Goal: Task Accomplishment & Management: Use online tool/utility

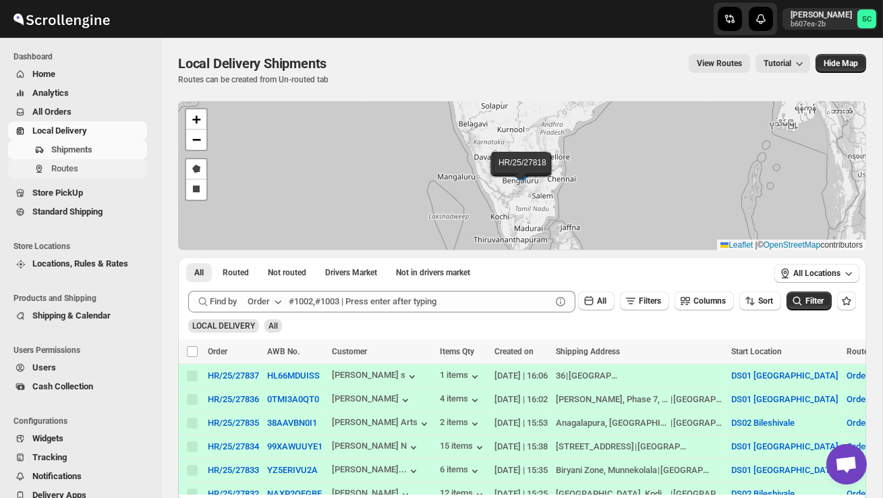
click at [90, 178] on button "Routes" at bounding box center [77, 168] width 139 height 19
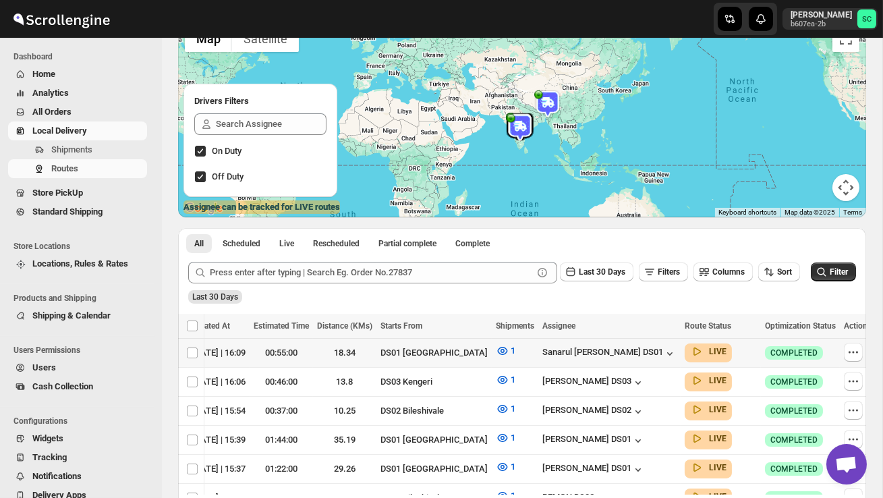
scroll to position [0, 172]
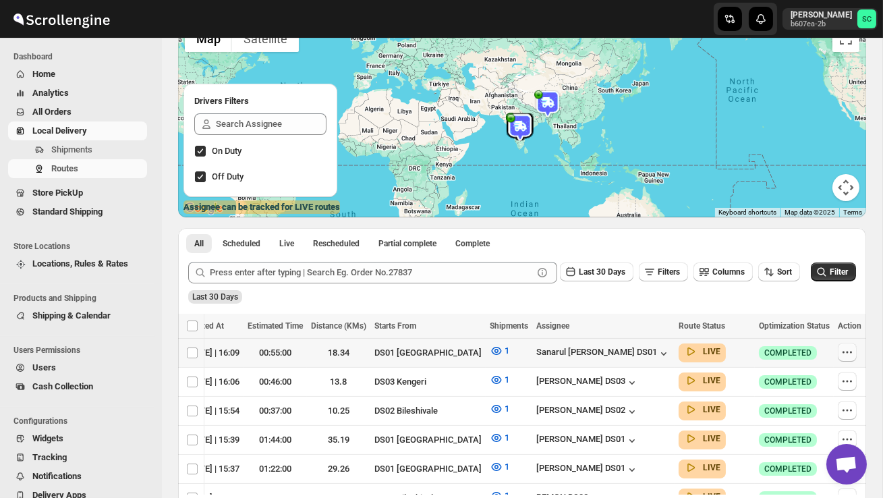
click at [845, 350] on icon "button" at bounding box center [847, 352] width 13 height 13
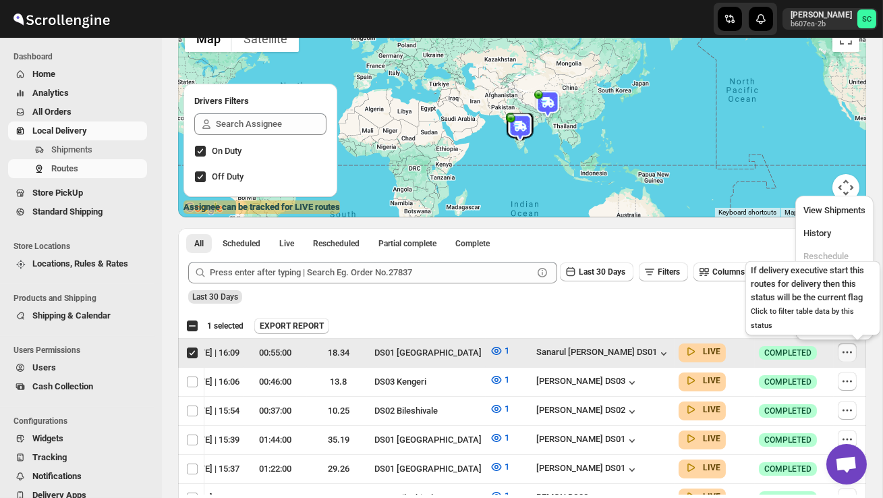
scroll to position [0, 1]
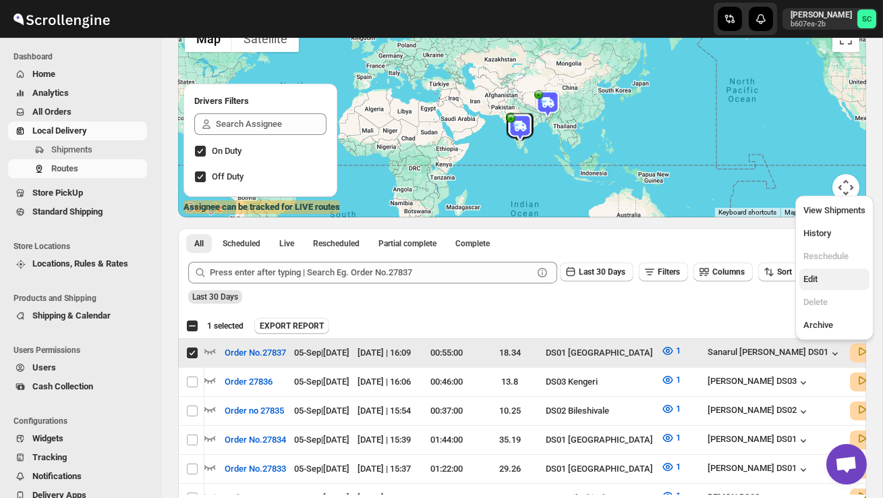
click at [827, 283] on span "Edit" at bounding box center [835, 279] width 62 height 13
checkbox input "false"
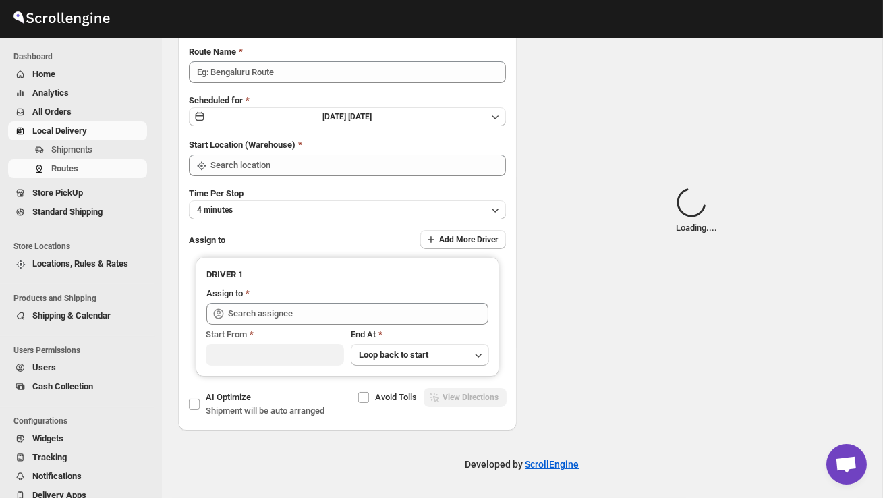
scroll to position [0, 0]
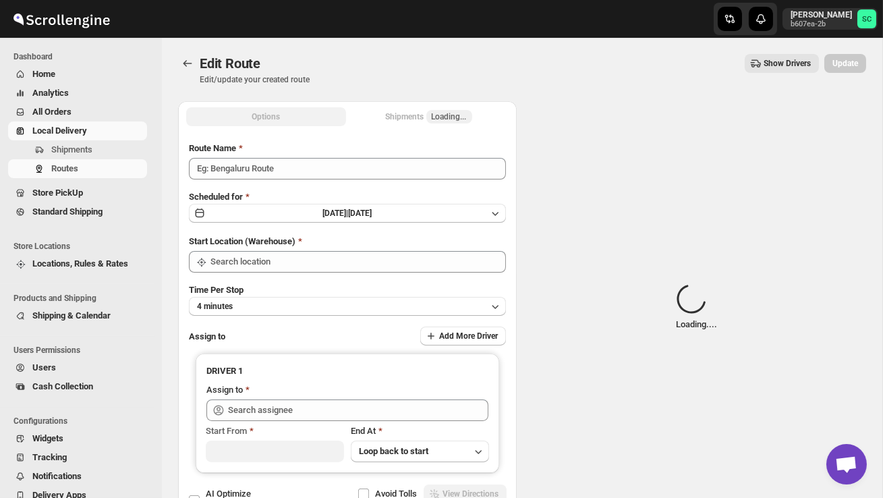
type input "Order No.27837"
type input "DS01 [GEOGRAPHIC_DATA]"
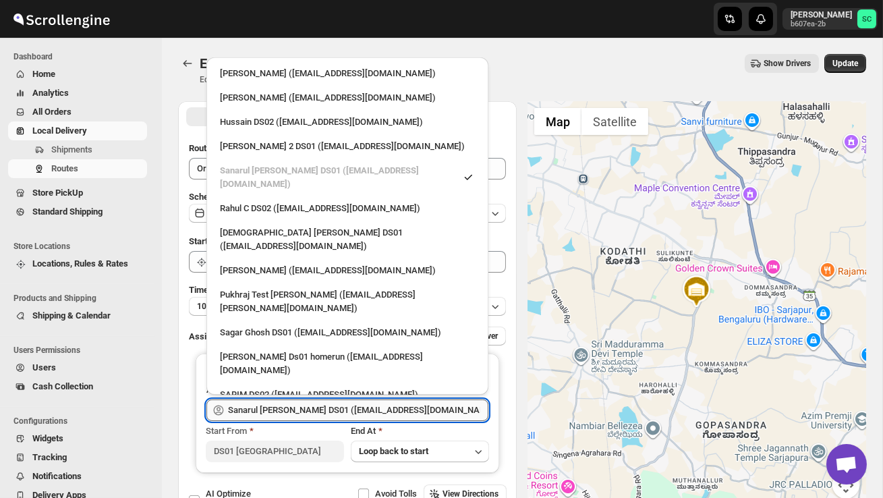
click at [403, 410] on input "Sanarul [PERSON_NAME] DS01 ([EMAIL_ADDRESS][DOMAIN_NAME])" at bounding box center [358, 411] width 261 height 22
click at [328, 384] on div "SARIM DS02 ([EMAIL_ADDRESS][DOMAIN_NAME])" at bounding box center [347, 395] width 271 height 22
type input "SARIM DS02 ([EMAIL_ADDRESS][DOMAIN_NAME])"
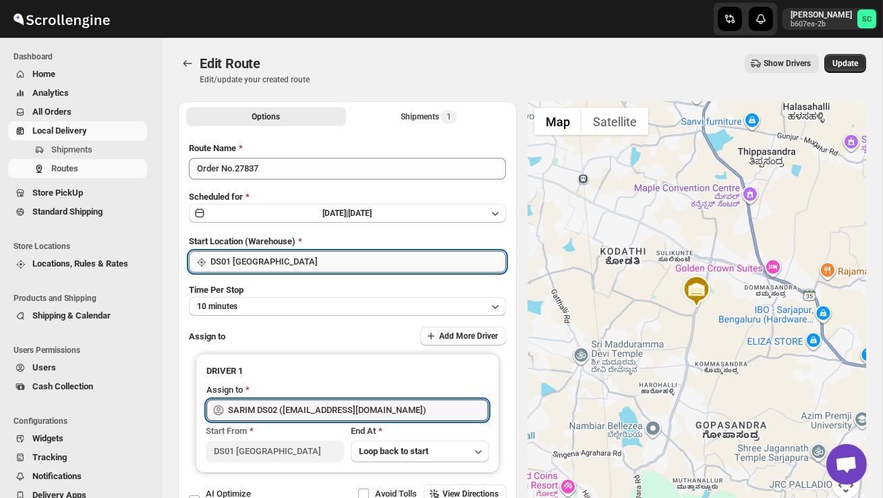
click at [306, 259] on input "DS01 [GEOGRAPHIC_DATA]" at bounding box center [359, 262] width 296 height 22
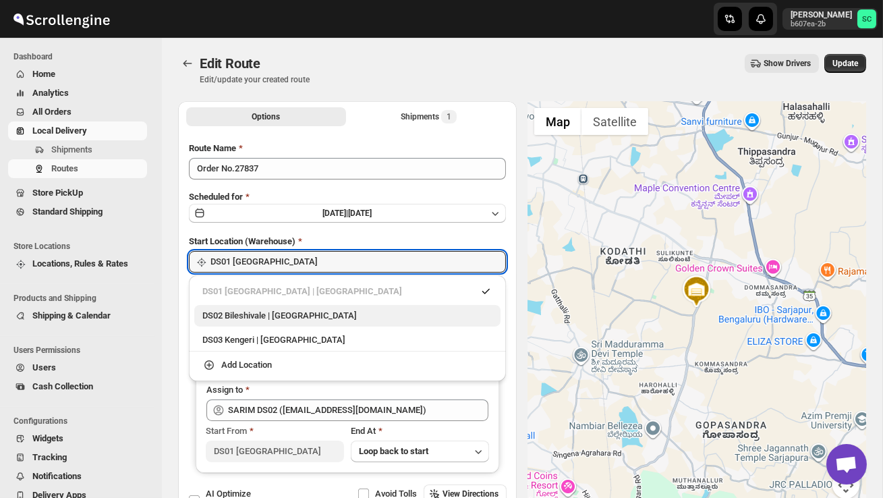
click at [306, 311] on div "DS02 Bileshivale | [GEOGRAPHIC_DATA]" at bounding box center [347, 315] width 290 height 13
type input "DS02 Bileshivale"
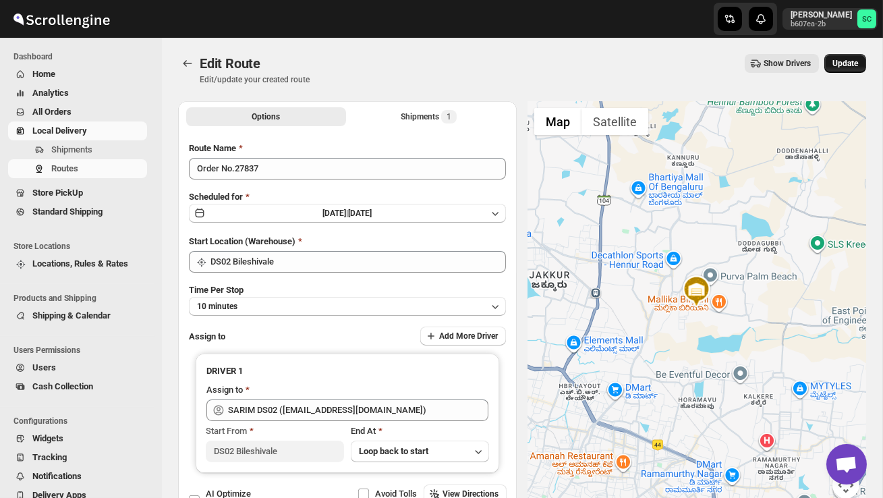
click at [847, 63] on span "Update" at bounding box center [846, 63] width 26 height 11
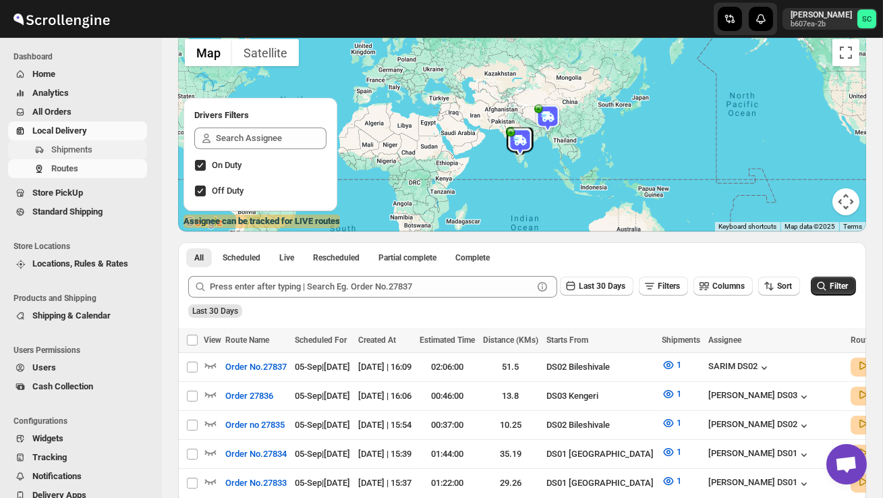
click at [88, 147] on span "Shipments" at bounding box center [71, 149] width 41 height 10
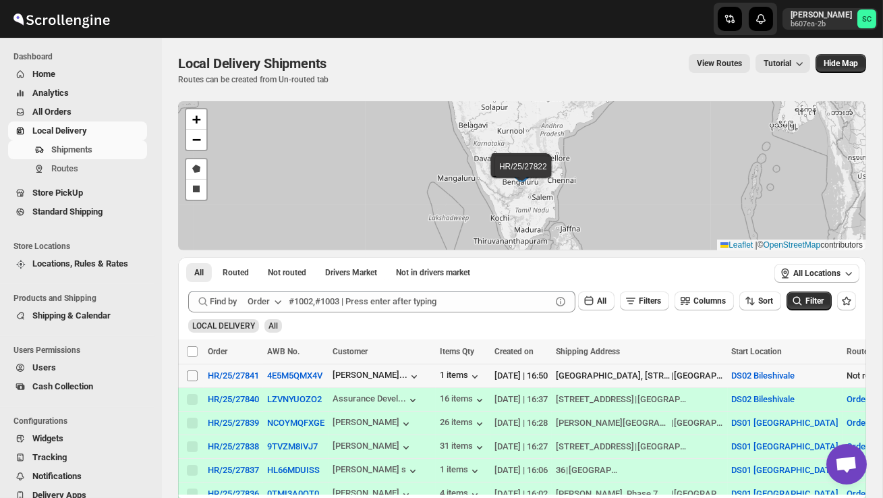
click at [188, 379] on input "Select shipment" at bounding box center [192, 376] width 11 height 11
checkbox input "true"
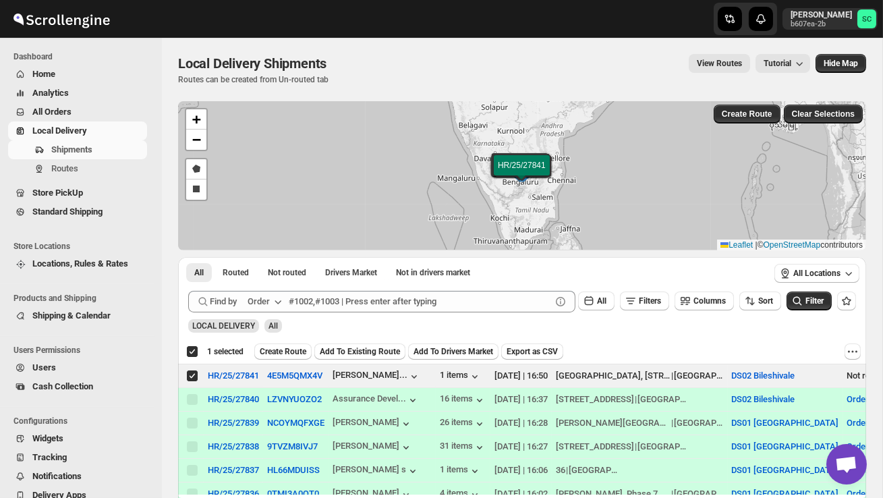
click at [290, 355] on span "Create Route" at bounding box center [283, 351] width 47 height 11
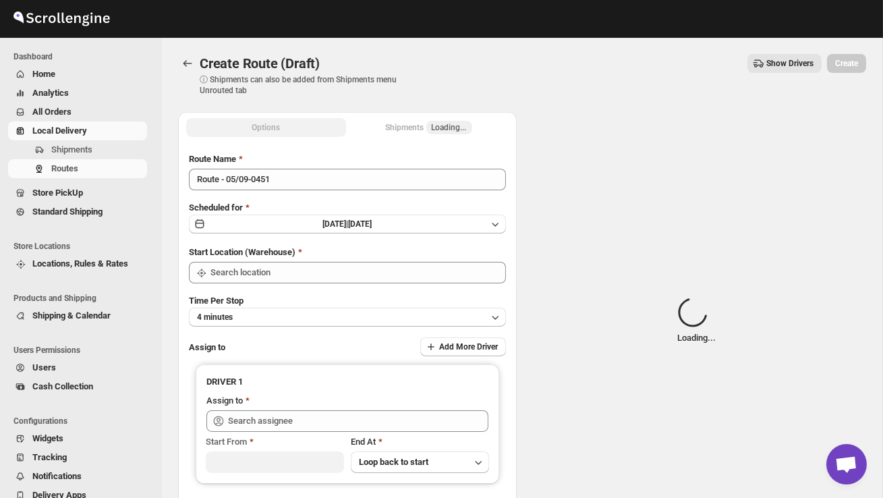
type input "DS02 Bileshivale"
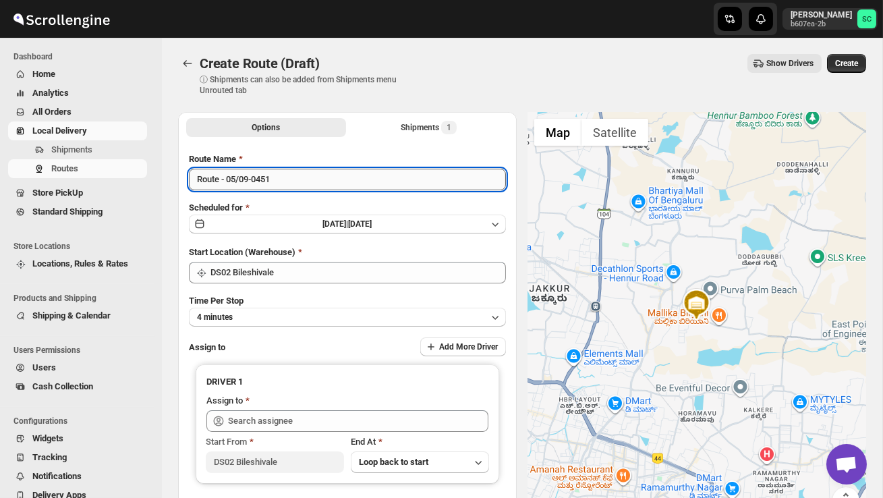
click at [300, 187] on input "Route - 05/09-0451" at bounding box center [347, 180] width 317 height 22
type input "R"
type input "Order no 27841"
click at [334, 319] on button "4 minutes" at bounding box center [347, 317] width 317 height 19
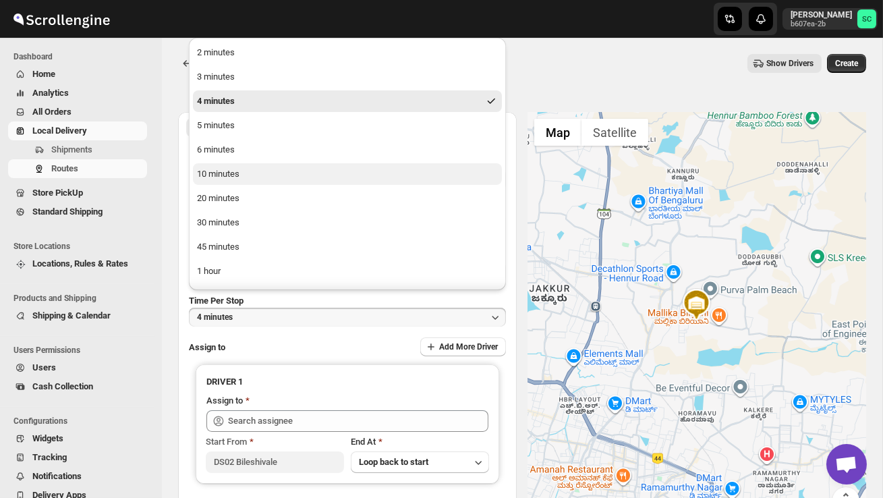
click at [276, 180] on button "10 minutes" at bounding box center [347, 174] width 309 height 22
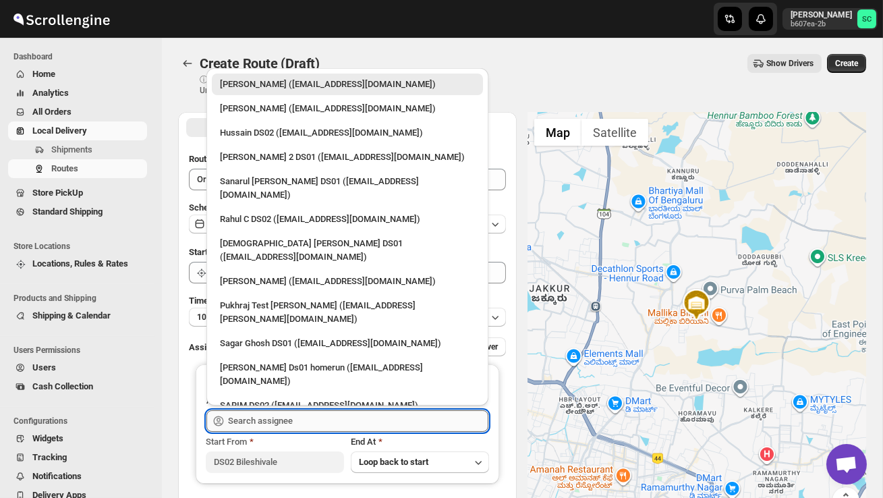
click at [276, 419] on input "text" at bounding box center [358, 421] width 261 height 22
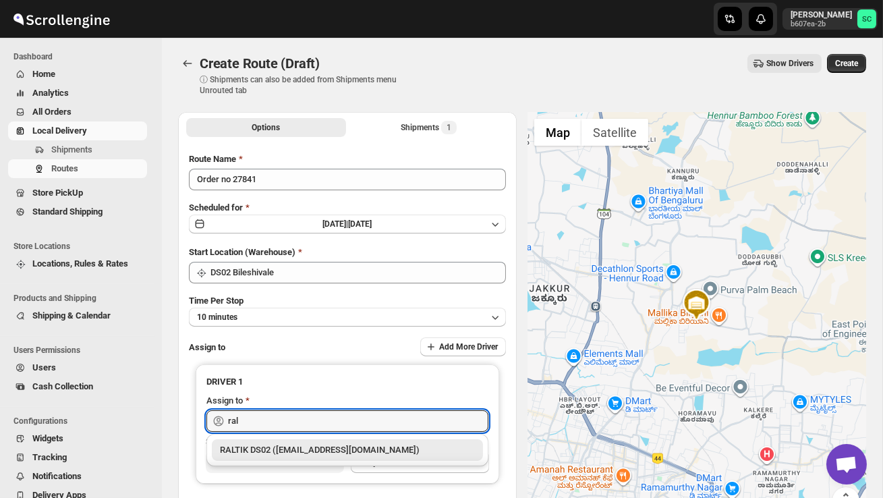
click at [324, 449] on div "RALTIK DS02 ([EMAIL_ADDRESS][DOMAIN_NAME])" at bounding box center [347, 449] width 255 height 13
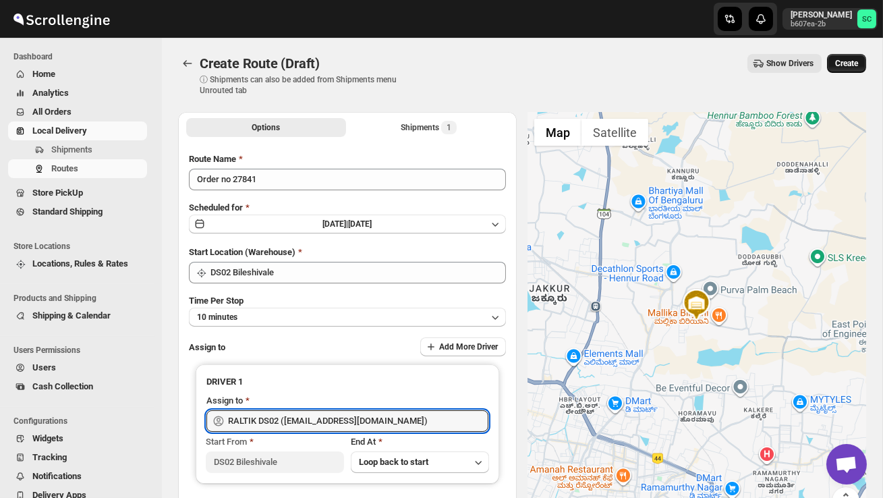
type input "RALTIK DS02 ([EMAIL_ADDRESS][DOMAIN_NAME])"
click at [842, 69] on button "Create" at bounding box center [846, 63] width 39 height 19
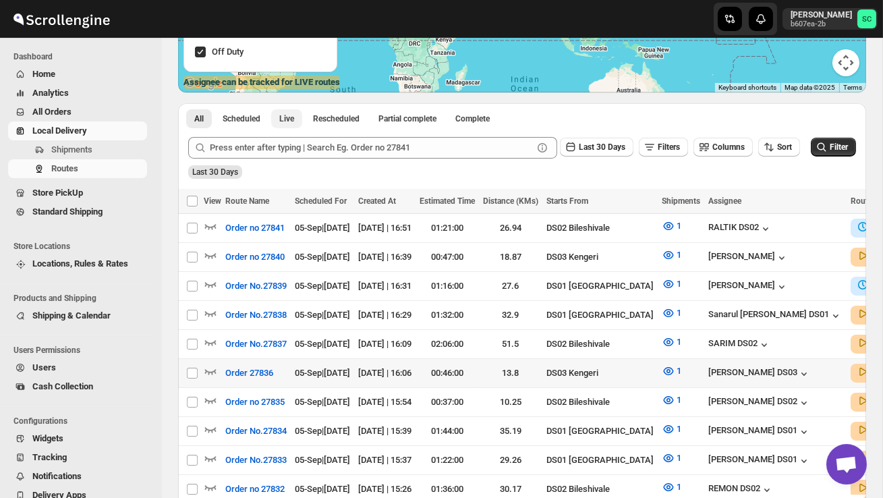
scroll to position [254, 0]
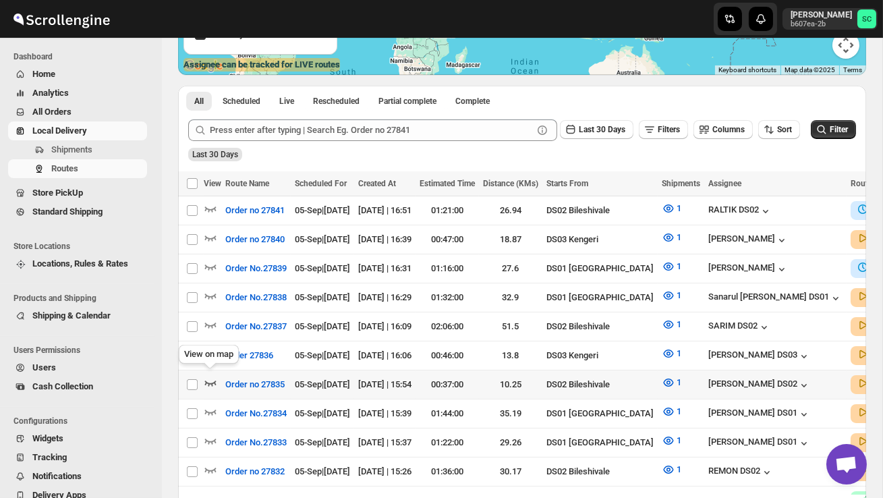
click at [215, 381] on icon "button" at bounding box center [210, 383] width 11 height 5
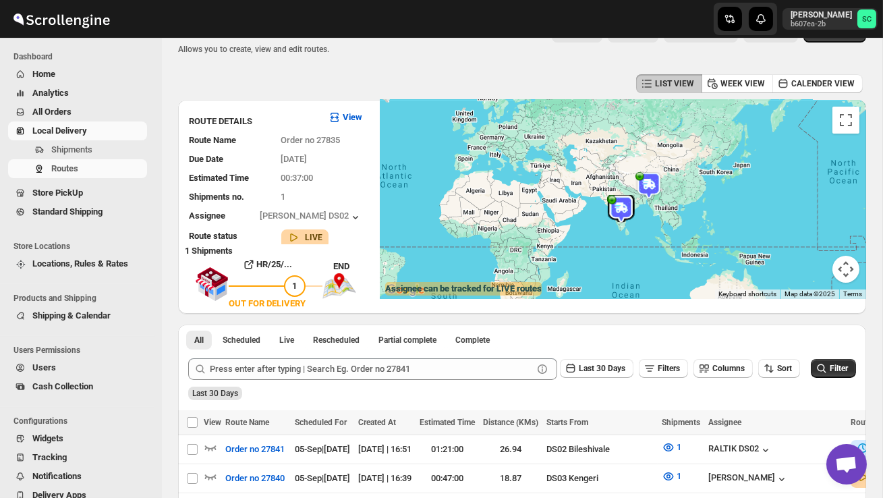
scroll to position [0, 0]
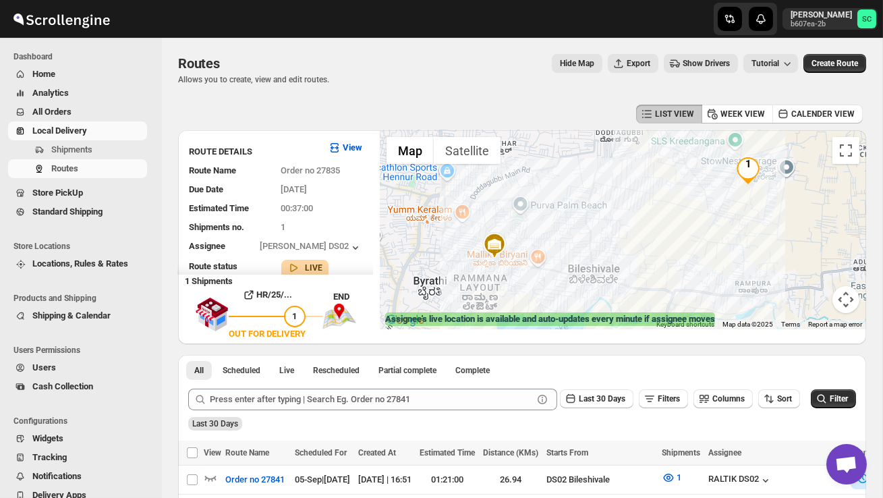
click at [851, 301] on button "Map camera controls" at bounding box center [846, 299] width 27 height 27
click at [809, 296] on button "Zoom out" at bounding box center [812, 299] width 27 height 27
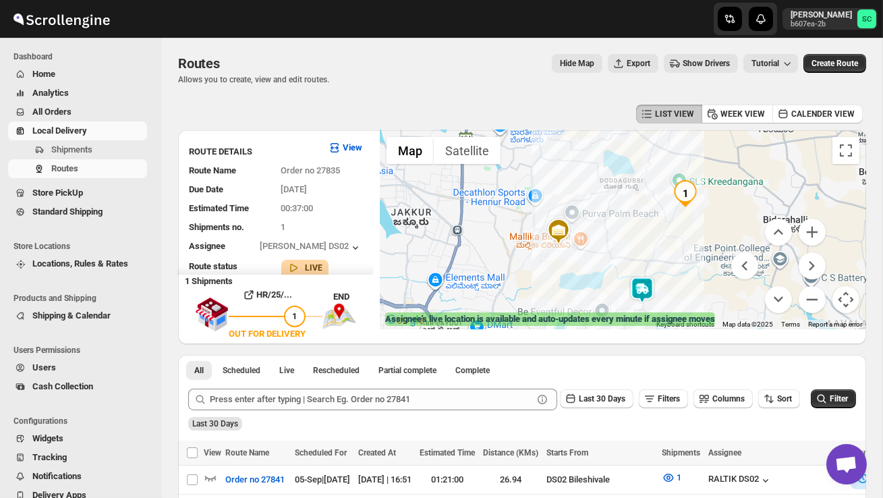
drag, startPoint x: 619, startPoint y: 268, endPoint x: 587, endPoint y: 271, distance: 32.6
click at [587, 272] on div at bounding box center [623, 229] width 487 height 199
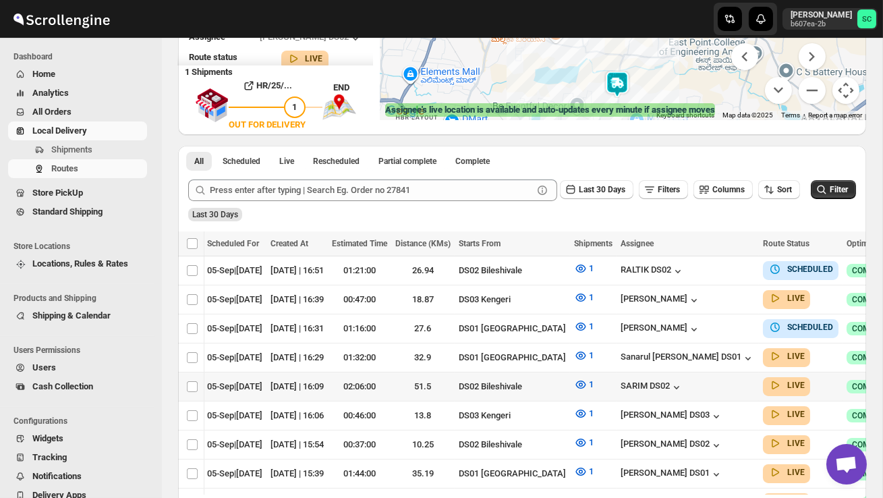
scroll to position [207, 0]
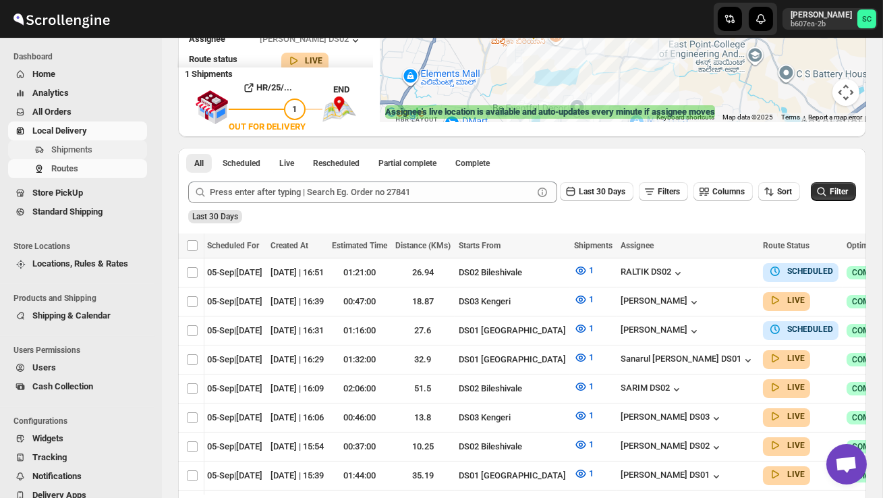
click at [76, 151] on span "Shipments" at bounding box center [71, 149] width 41 height 10
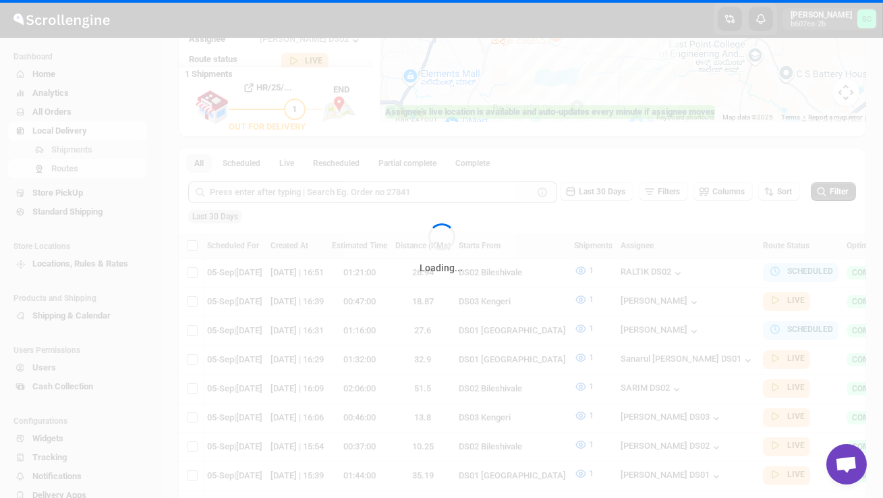
scroll to position [0, 0]
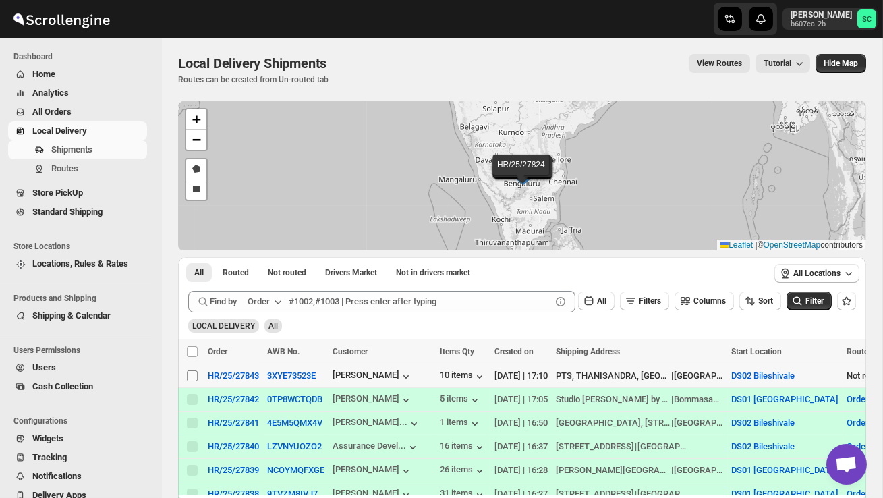
click at [192, 377] on input "Select shipment" at bounding box center [192, 376] width 11 height 11
checkbox input "true"
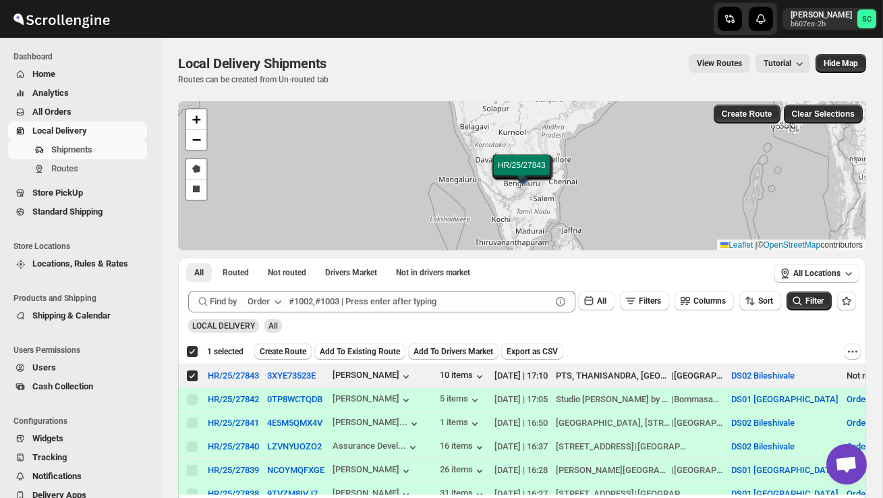
click at [296, 350] on span "Create Route" at bounding box center [283, 351] width 47 height 11
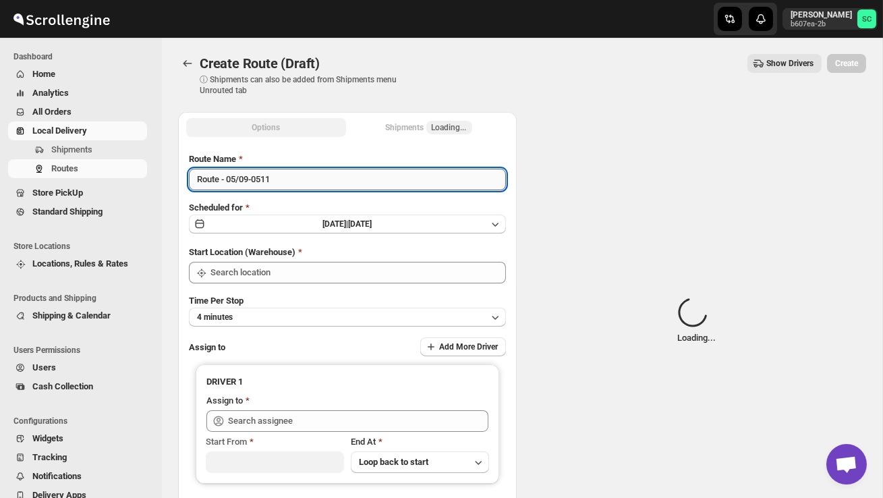
type input "DS02 Bileshivale"
click at [290, 182] on input "Route - 05/09-0511" at bounding box center [347, 180] width 317 height 22
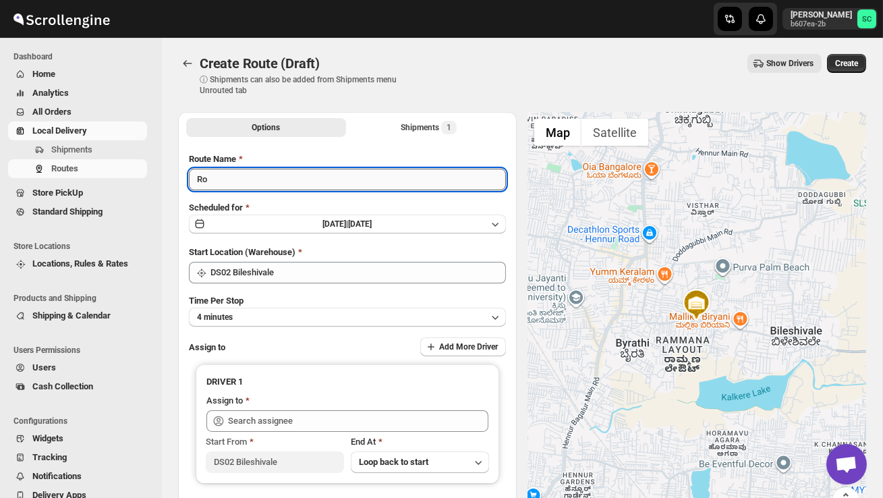
type input "R"
type input "Order no 27843"
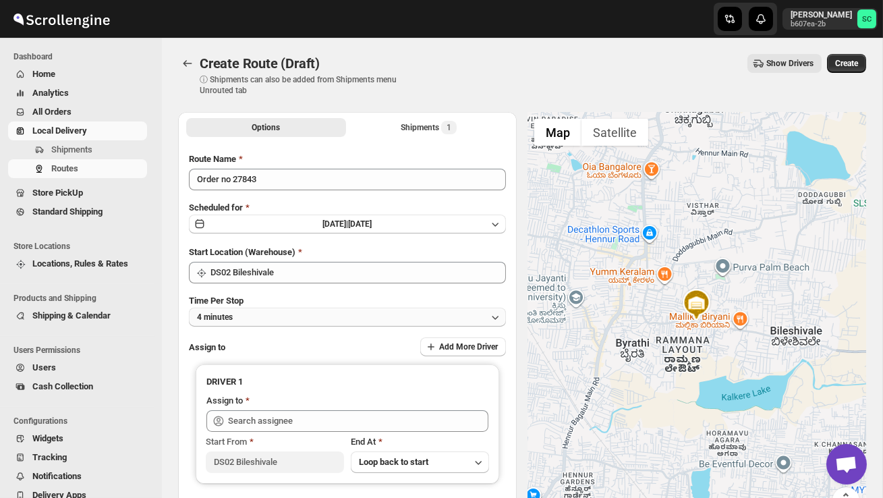
click at [288, 319] on button "4 minutes" at bounding box center [347, 317] width 317 height 19
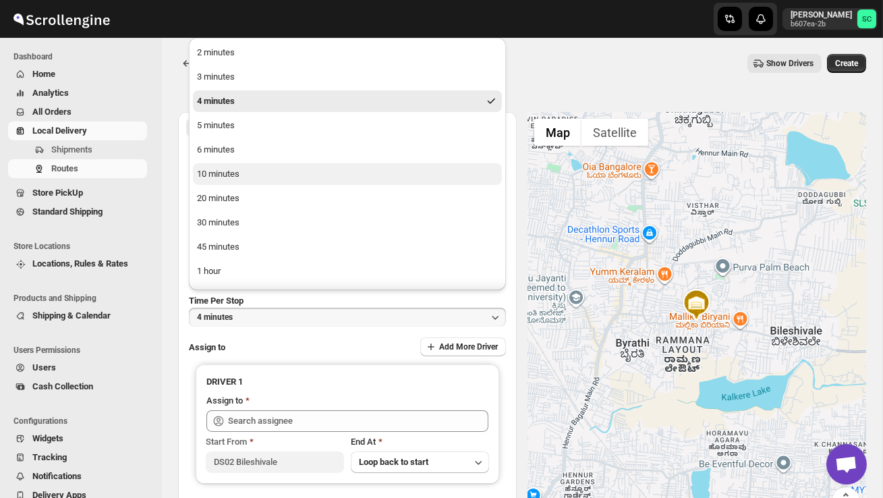
click at [245, 177] on button "10 minutes" at bounding box center [347, 174] width 309 height 22
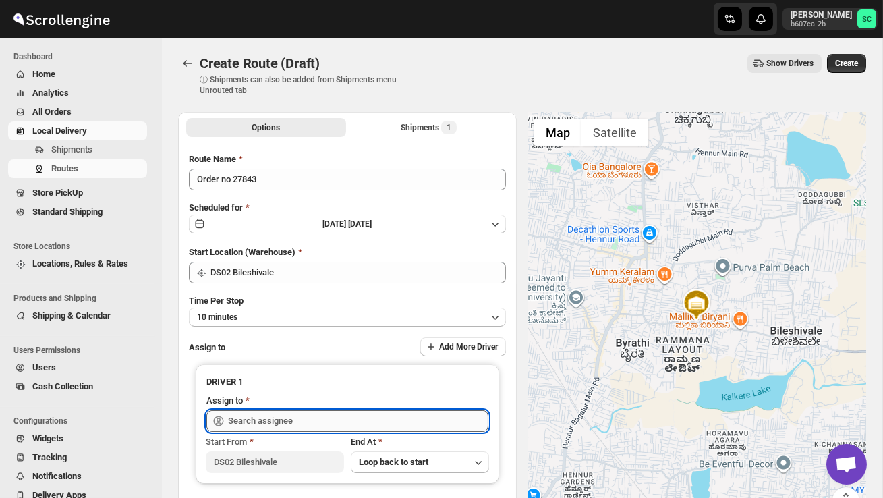
click at [270, 423] on input "text" at bounding box center [358, 421] width 261 height 22
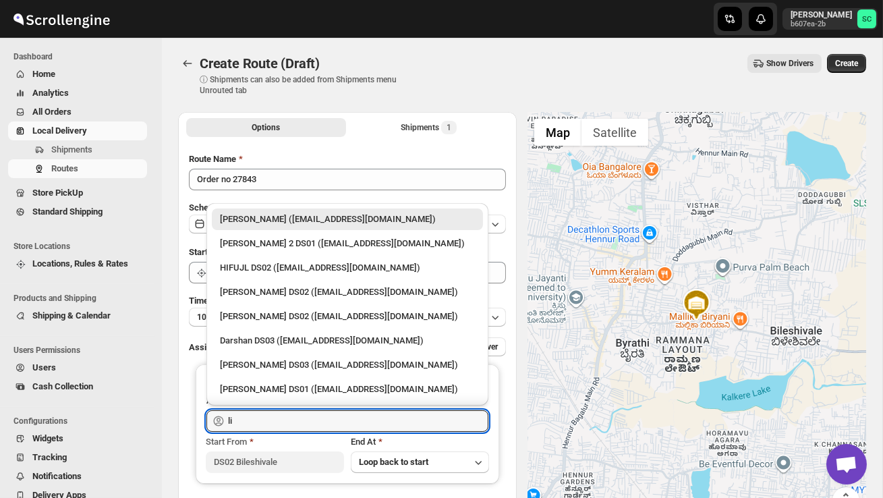
click at [319, 286] on div "[PERSON_NAME] DS02 ([EMAIL_ADDRESS][DOMAIN_NAME])" at bounding box center [347, 291] width 255 height 13
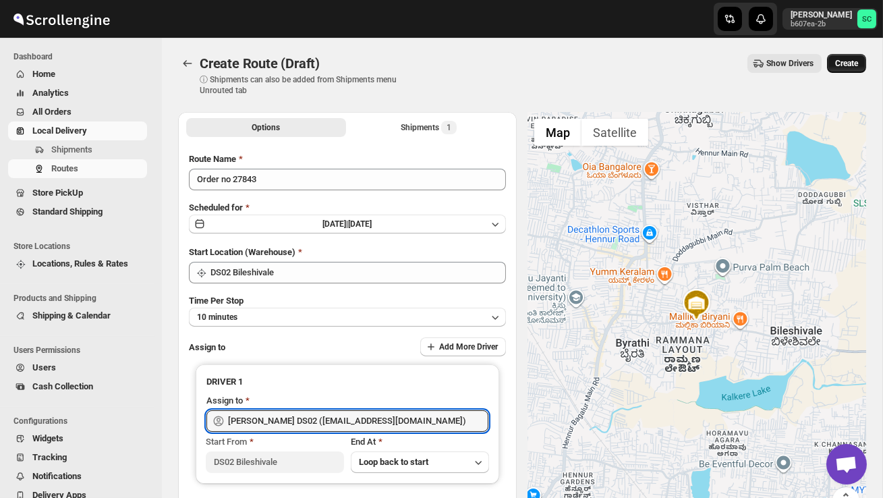
type input "[PERSON_NAME] DS02 ([EMAIL_ADDRESS][DOMAIN_NAME])"
click at [833, 72] on button "Create" at bounding box center [846, 63] width 39 height 19
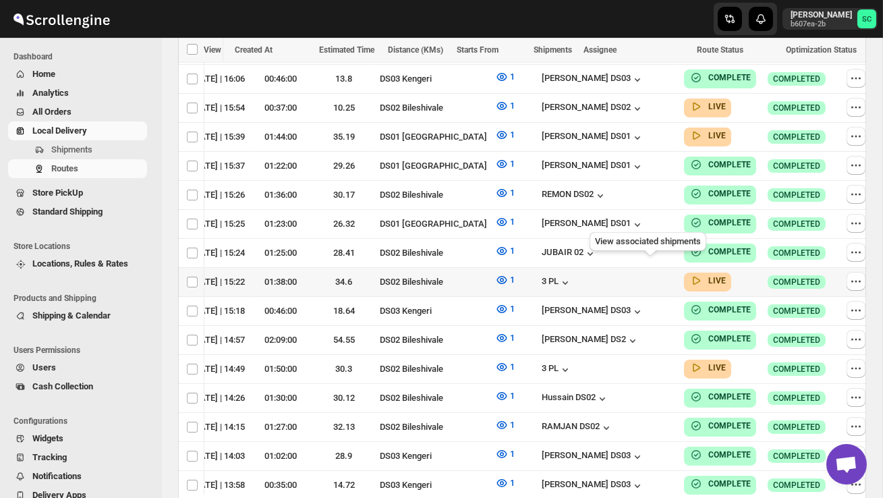
scroll to position [0, 178]
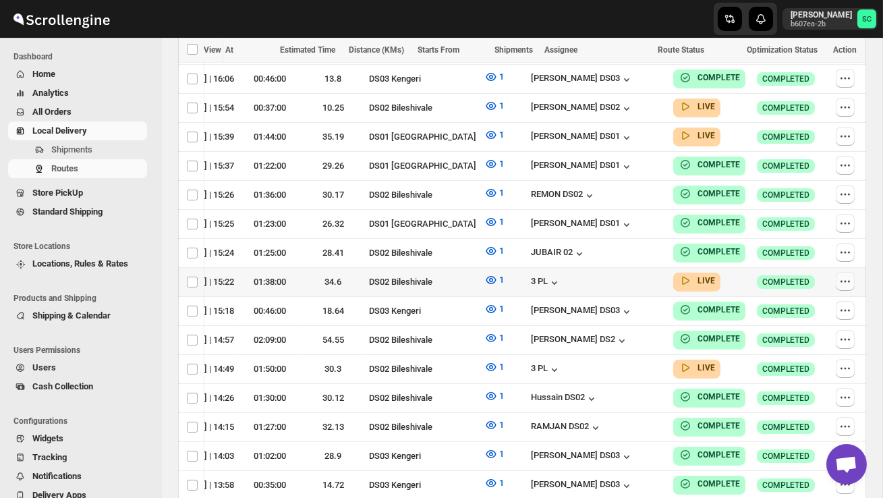
click at [843, 272] on button "button" at bounding box center [845, 281] width 19 height 19
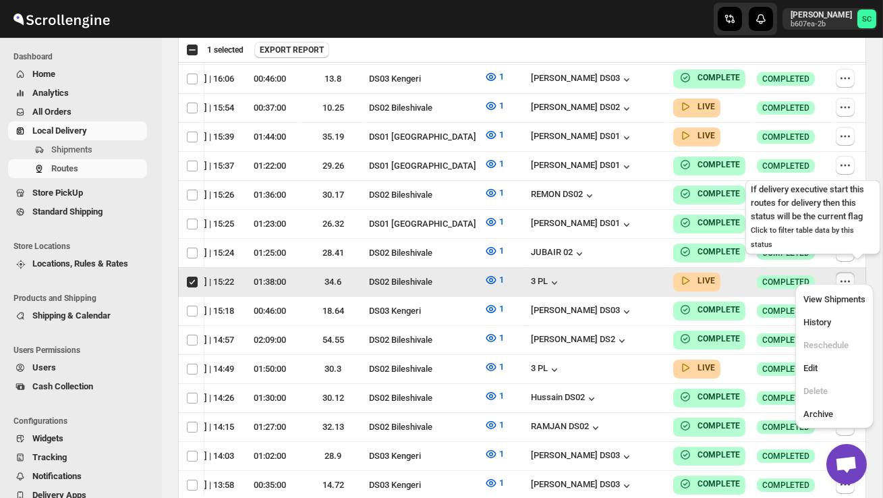
scroll to position [0, 1]
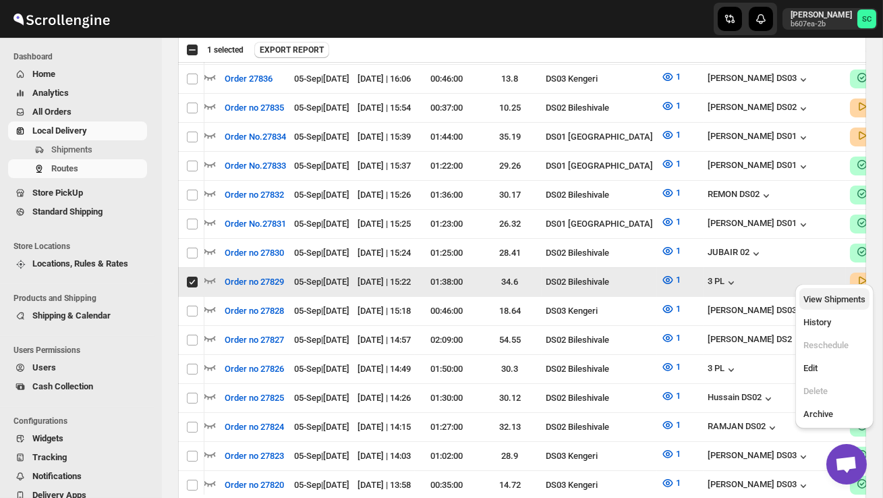
click at [840, 300] on span "View Shipments" at bounding box center [835, 299] width 62 height 10
checkbox input "false"
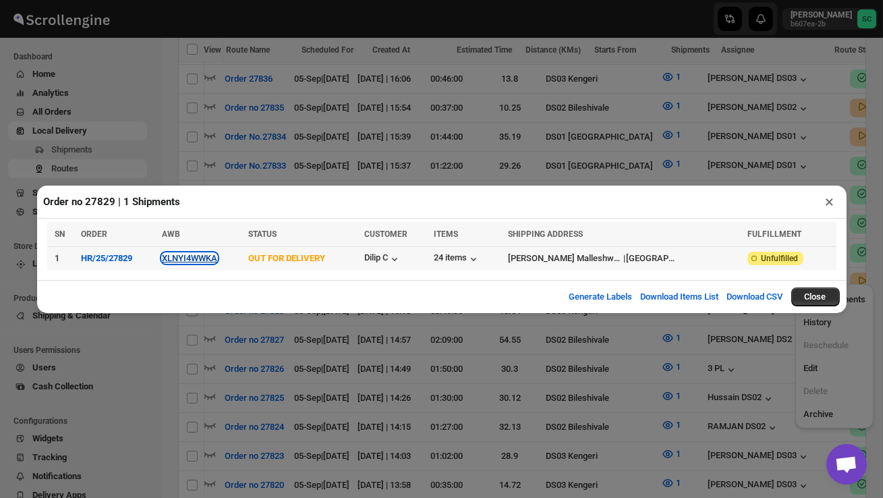
click at [207, 259] on button "XLNYI4WWKA" at bounding box center [189, 258] width 55 height 10
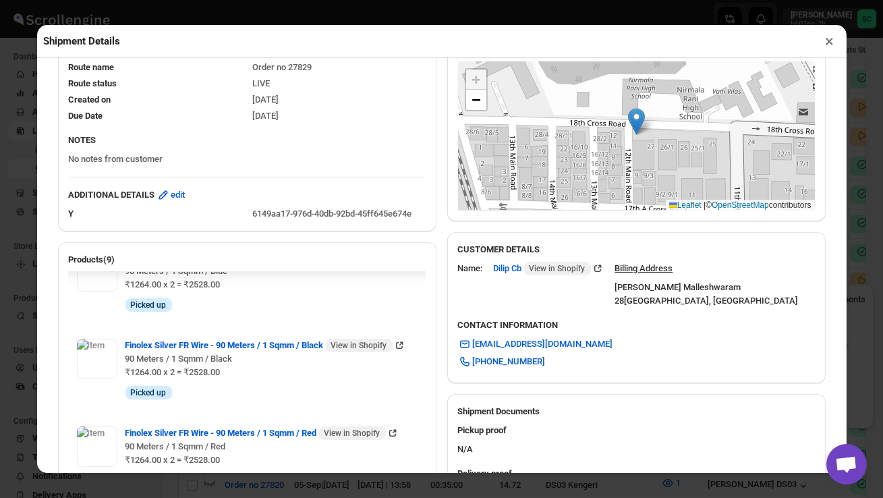
scroll to position [673, 0]
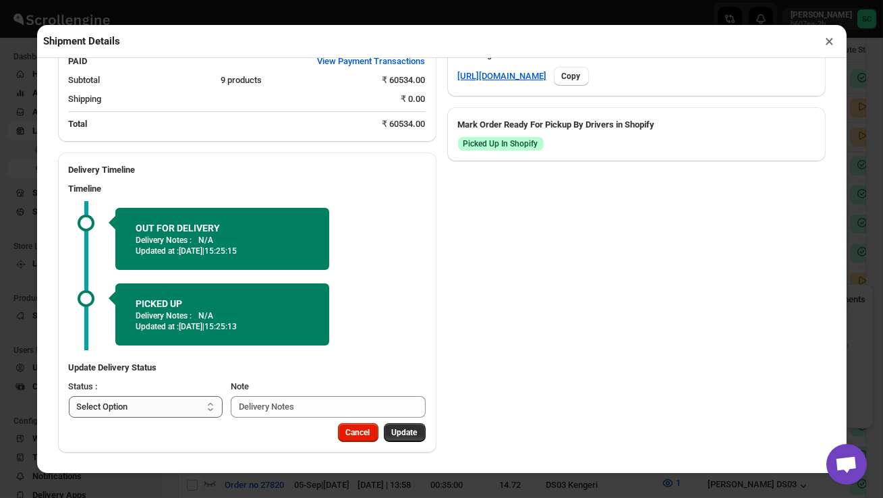
click at [182, 408] on select "Select Option PICKED UP OUT FOR DELIVERY RESCHEDULE DELIVERED CANCELLED" at bounding box center [146, 407] width 155 height 22
select select "DELIVERED"
click at [400, 429] on span "Update" at bounding box center [405, 432] width 26 height 11
select select
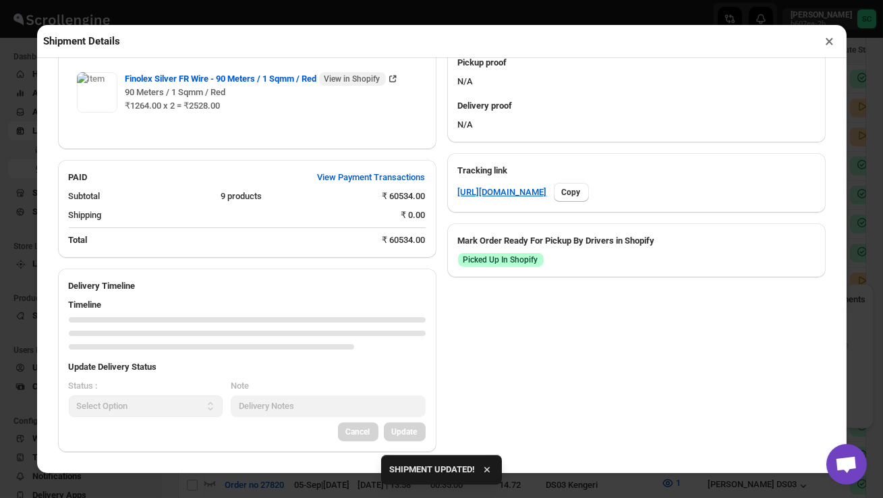
scroll to position [556, 0]
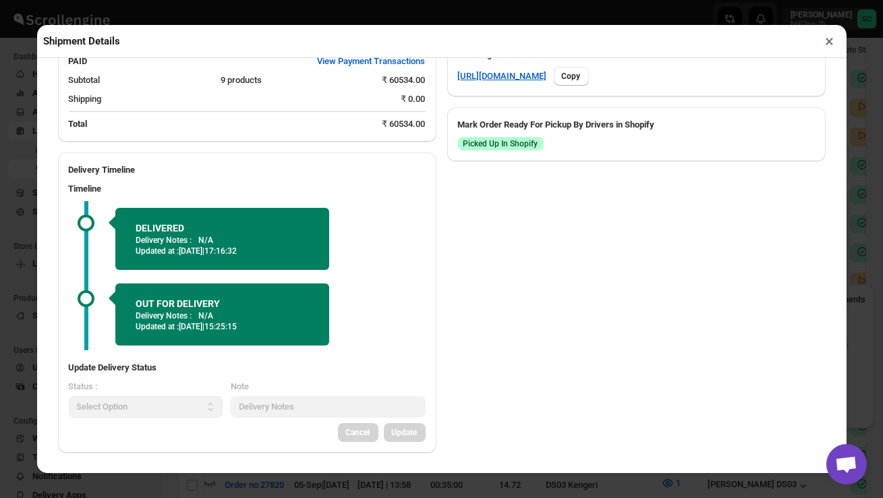
click at [830, 45] on button "×" at bounding box center [831, 41] width 20 height 19
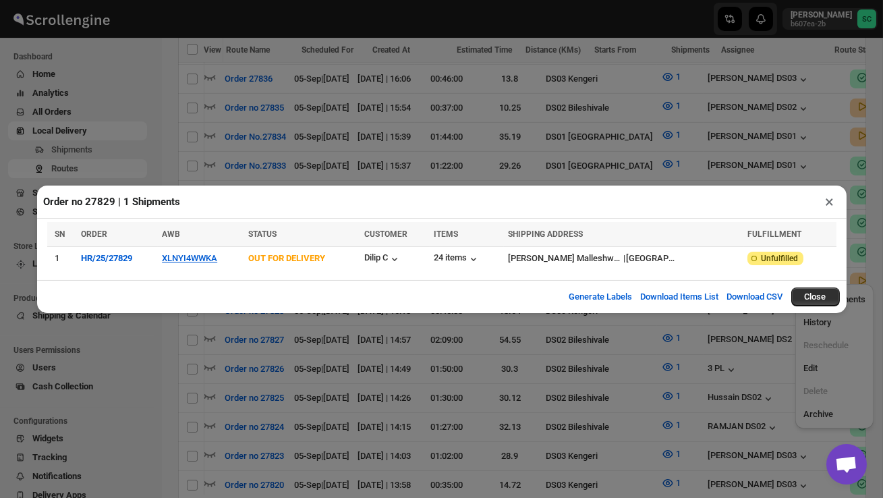
click at [829, 202] on button "×" at bounding box center [831, 201] width 20 height 19
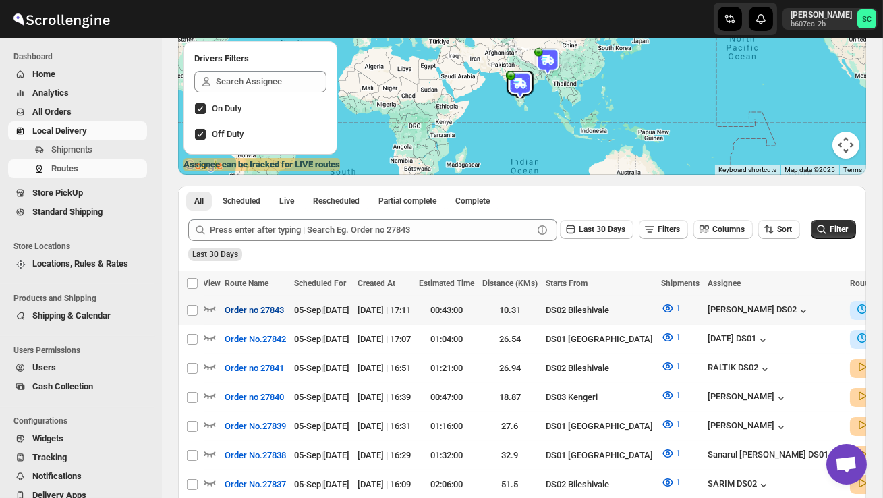
scroll to position [0, 0]
click at [211, 305] on icon "button" at bounding box center [210, 308] width 13 height 13
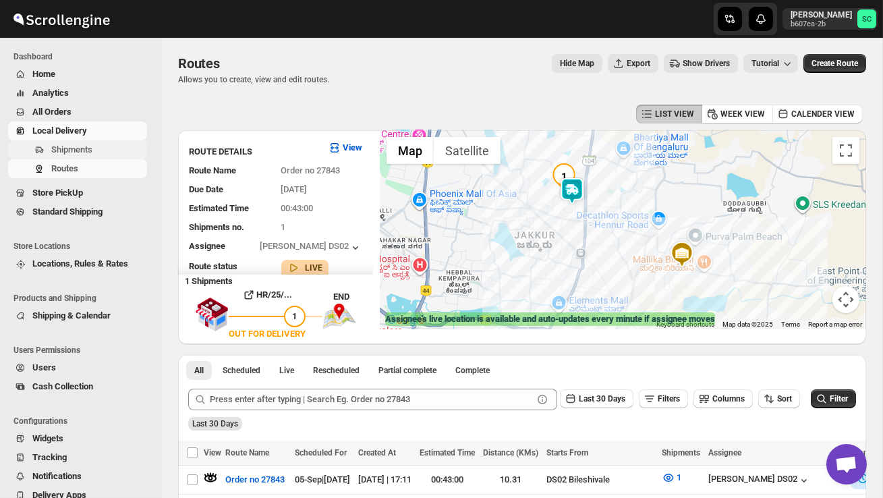
click at [101, 144] on span "Shipments" at bounding box center [97, 149] width 93 height 13
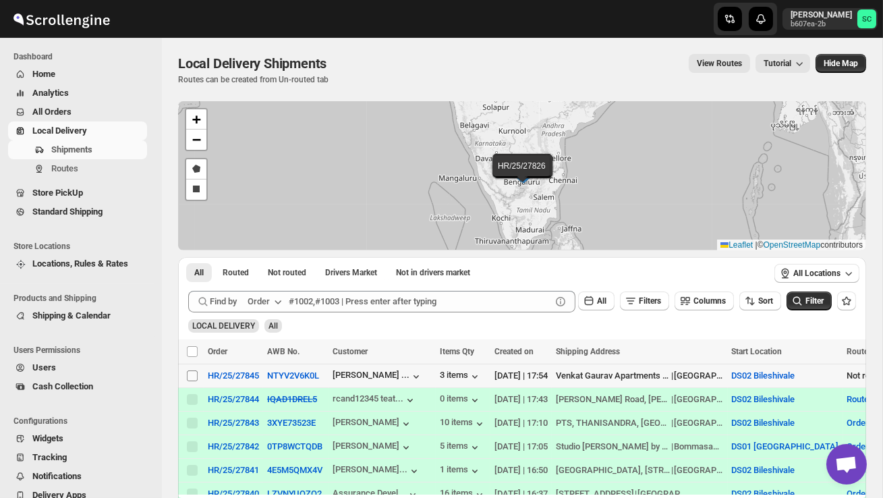
click at [190, 373] on input "Select shipment" at bounding box center [192, 376] width 11 height 11
checkbox input "true"
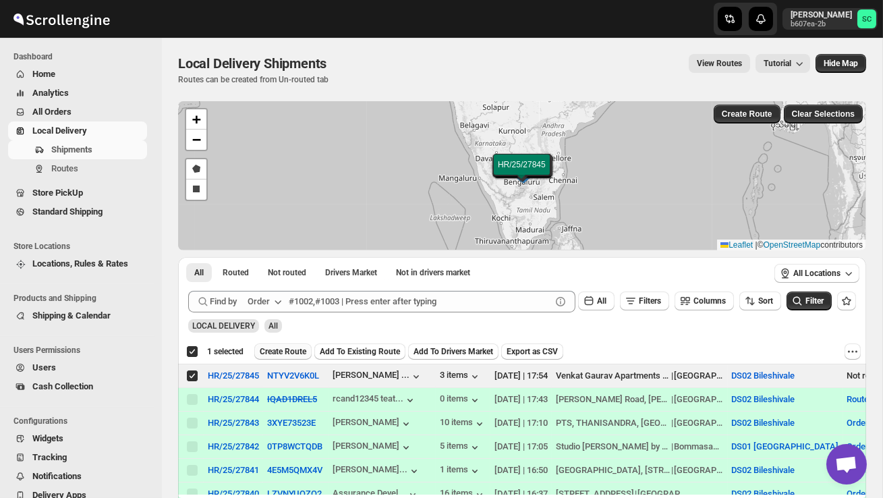
click at [285, 354] on span "Create Route" at bounding box center [283, 351] width 47 height 11
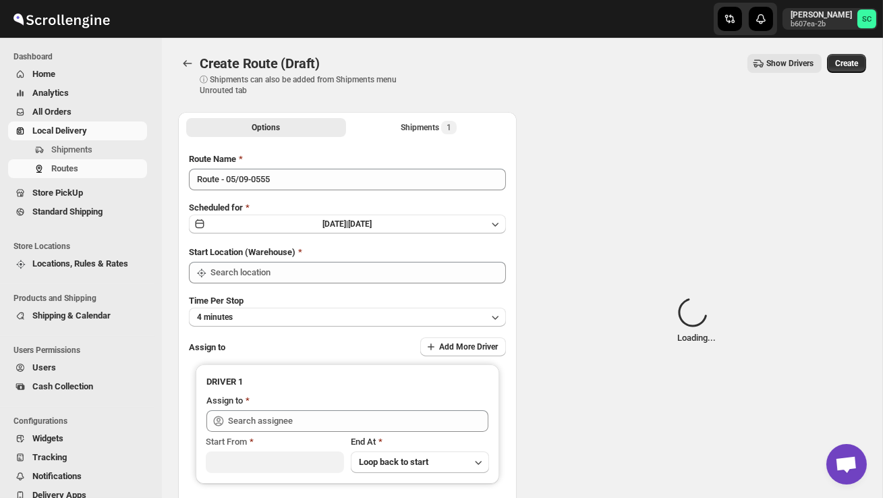
type input "DS02 Bileshivale"
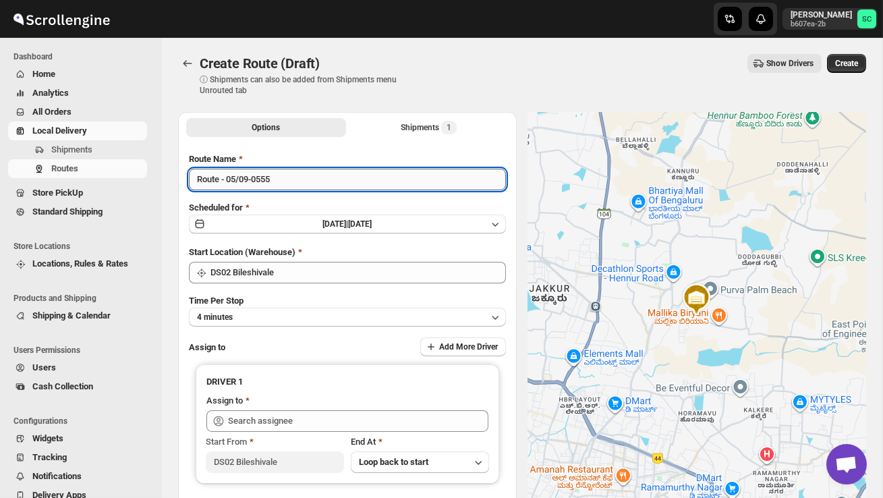
click at [300, 186] on input "Route - 05/09-0555" at bounding box center [347, 180] width 317 height 22
type input "R"
type input "Order no 27845"
click at [329, 310] on button "4 minutes" at bounding box center [347, 317] width 317 height 19
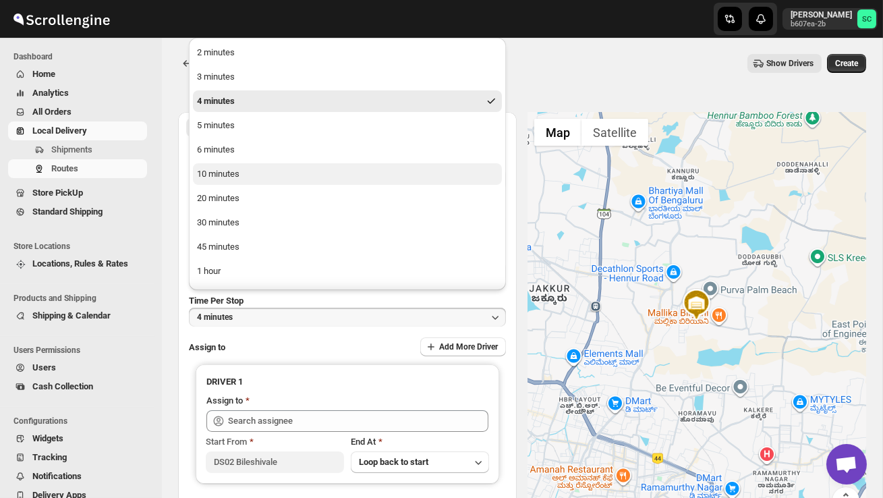
click at [263, 180] on button "10 minutes" at bounding box center [347, 174] width 309 height 22
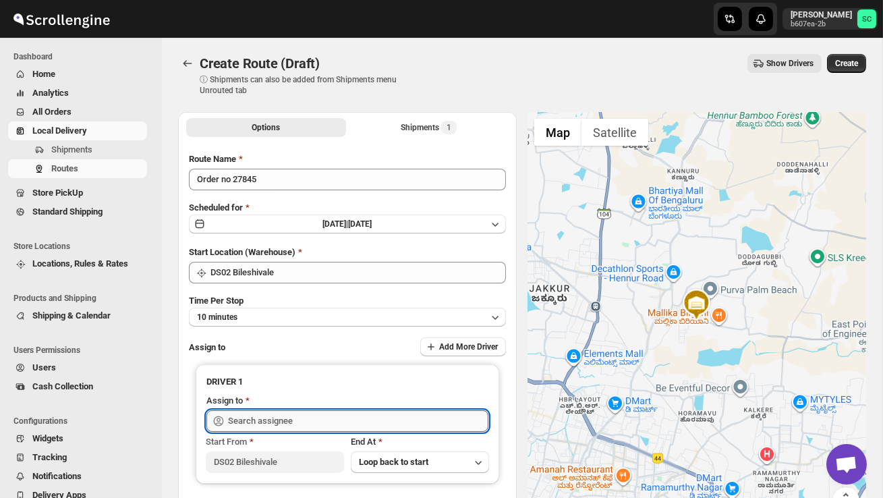
click at [290, 420] on input "text" at bounding box center [358, 421] width 261 height 22
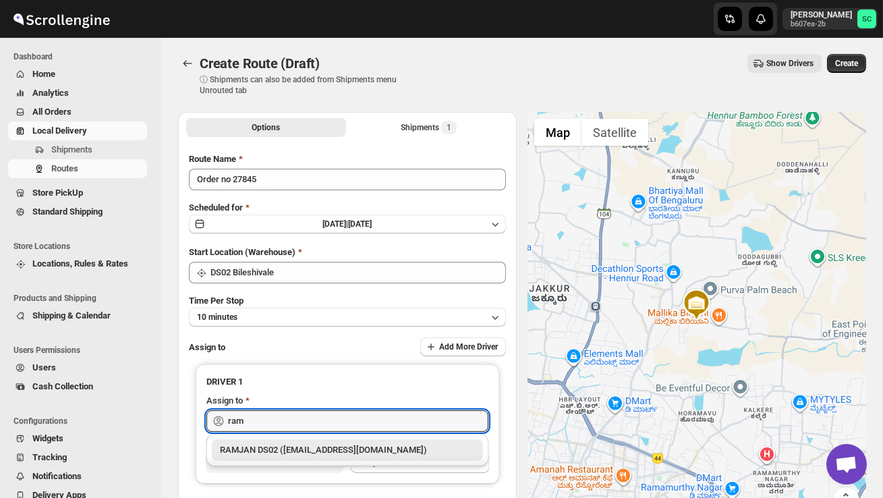
click at [315, 446] on div "RAMJAN DS02 ([EMAIL_ADDRESS][DOMAIN_NAME])" at bounding box center [347, 449] width 255 height 13
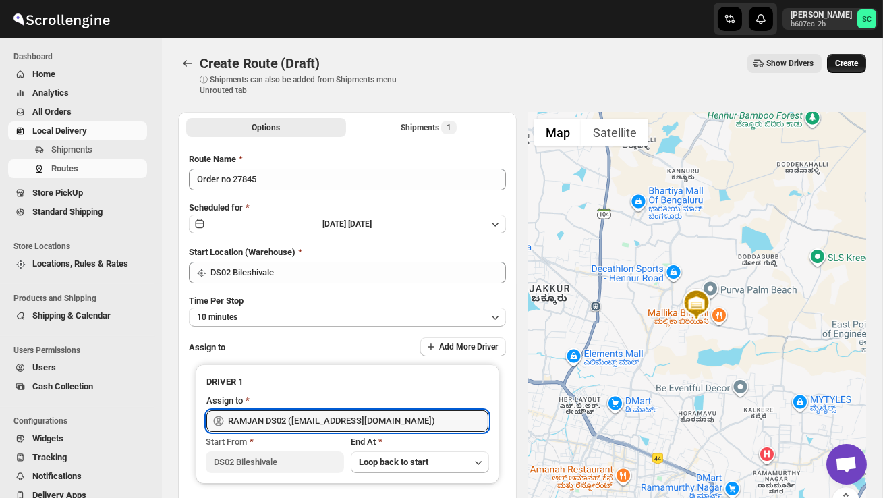
type input "RAMJAN DS02 ([EMAIL_ADDRESS][DOMAIN_NAME])"
click at [854, 59] on span "Create" at bounding box center [847, 63] width 23 height 11
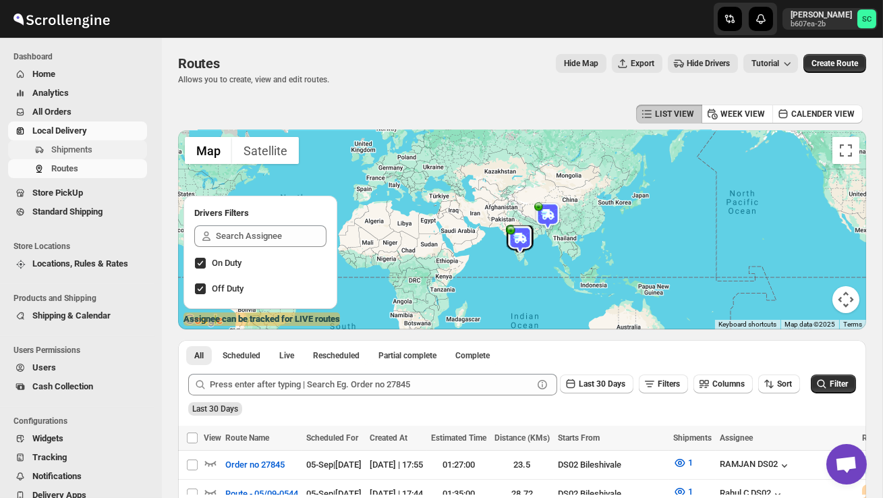
click at [81, 146] on span "Shipments" at bounding box center [71, 149] width 41 height 10
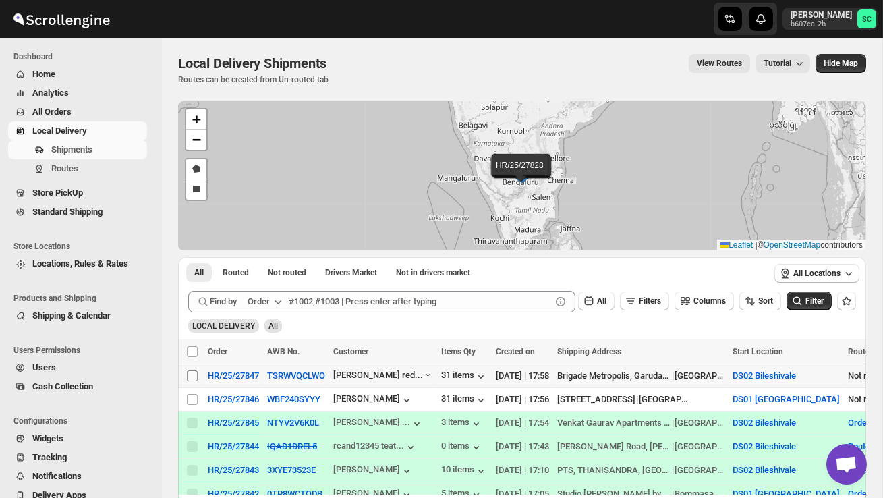
click at [187, 371] on input "Select shipment" at bounding box center [192, 376] width 11 height 11
checkbox input "true"
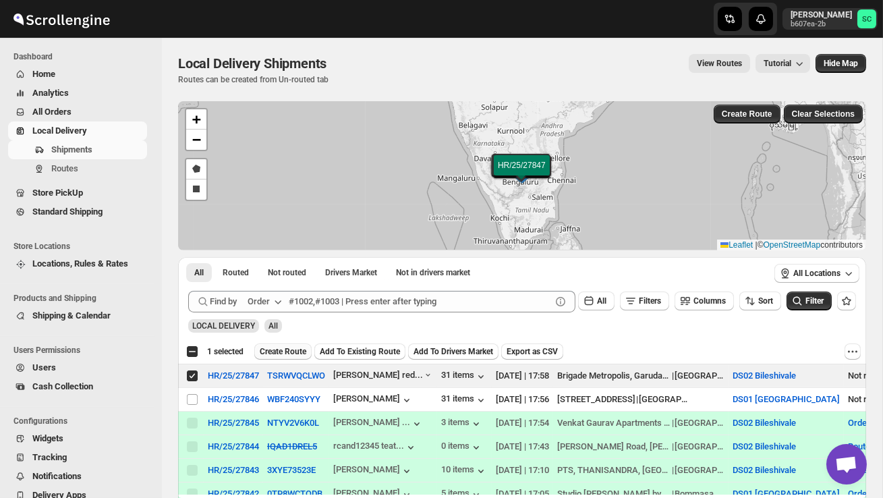
click at [282, 350] on span "Create Route" at bounding box center [283, 351] width 47 height 11
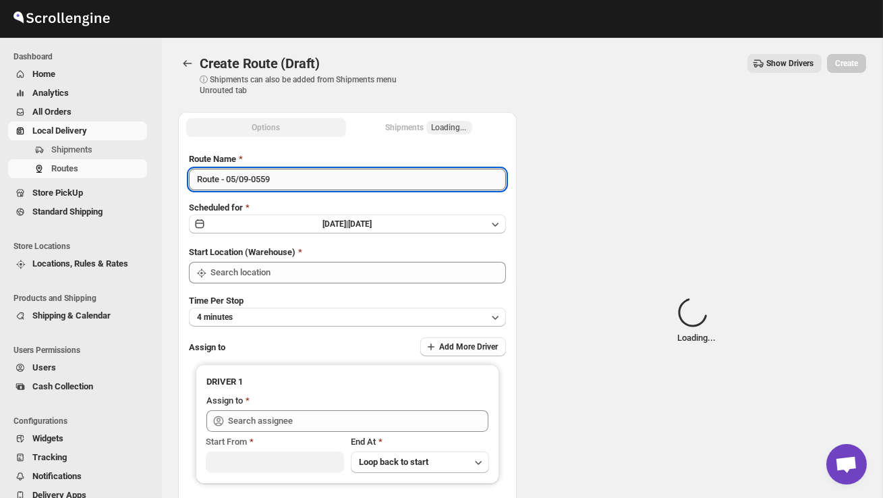
click at [291, 180] on input "Route - 05/09-0559" at bounding box center [347, 180] width 317 height 22
type input "DS02 Bileshivale"
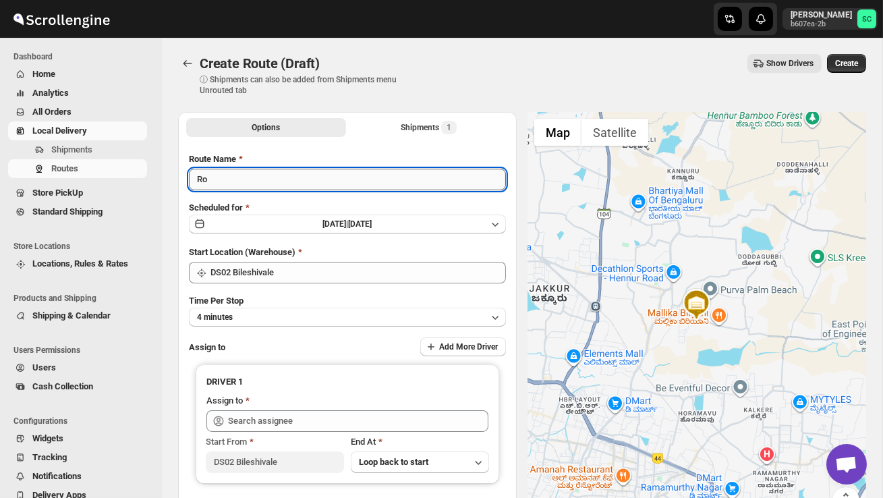
type input "R"
type input "Order no 27847"
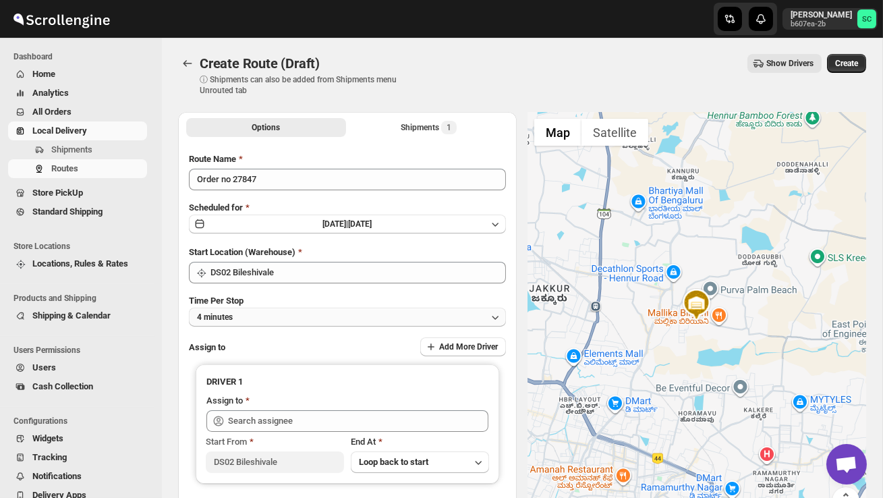
click at [310, 310] on button "4 minutes" at bounding box center [347, 317] width 317 height 19
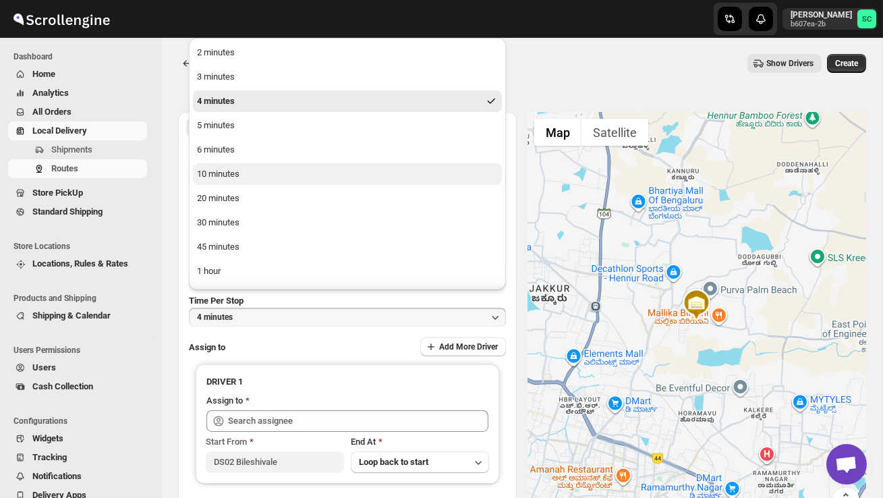
click at [265, 178] on button "10 minutes" at bounding box center [347, 174] width 309 height 22
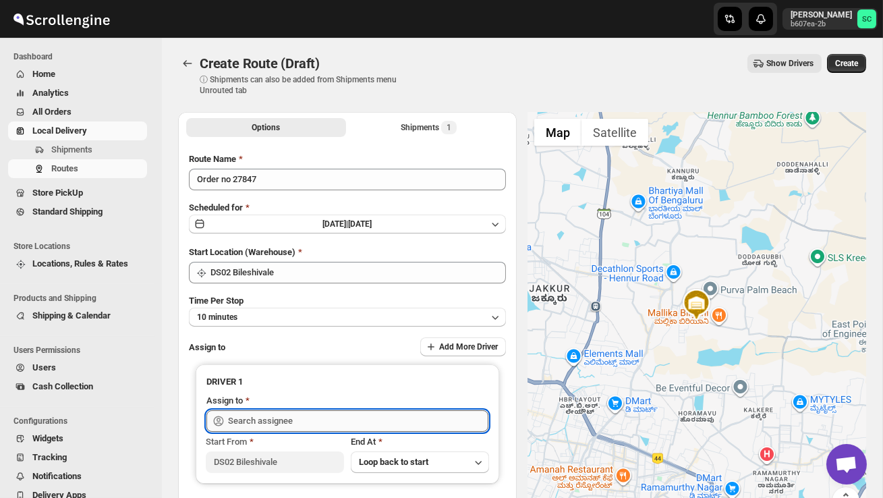
click at [271, 424] on input "text" at bounding box center [358, 421] width 261 height 22
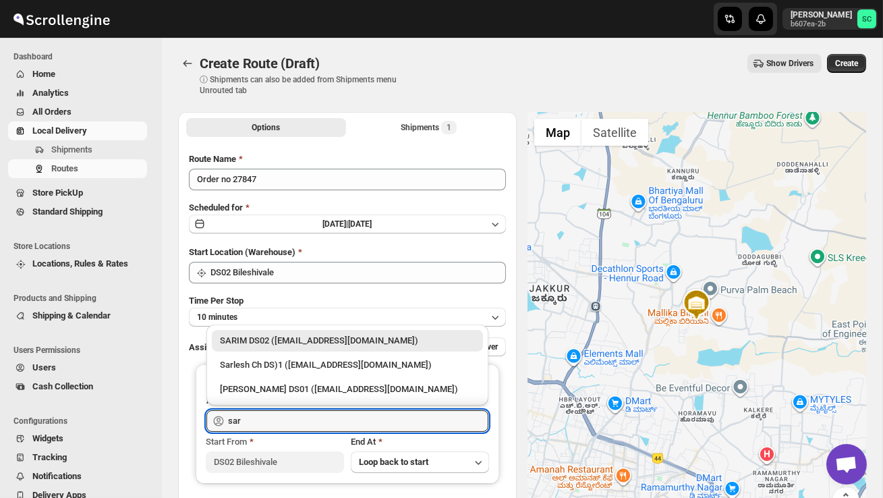
click at [325, 341] on div "SARIM DS02 ([EMAIL_ADDRESS][DOMAIN_NAME])" at bounding box center [347, 340] width 255 height 13
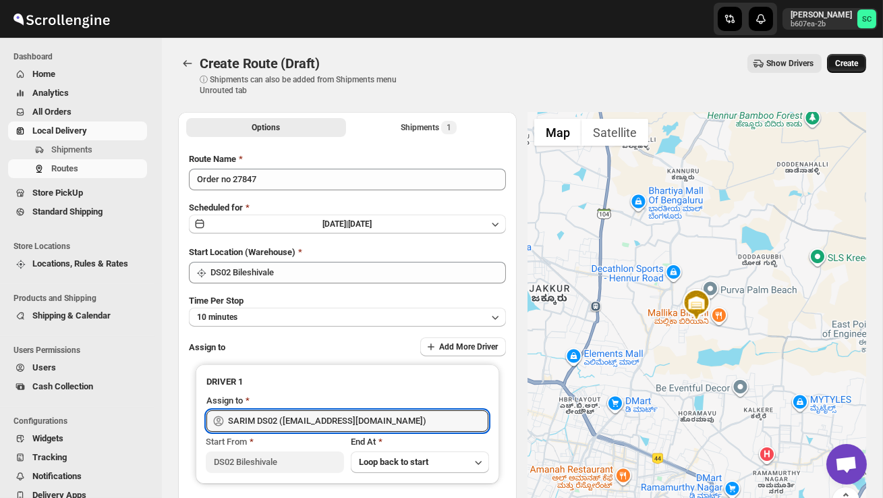
type input "SARIM DS02 ([EMAIL_ADDRESS][DOMAIN_NAME])"
click at [844, 65] on span "Create" at bounding box center [847, 63] width 23 height 11
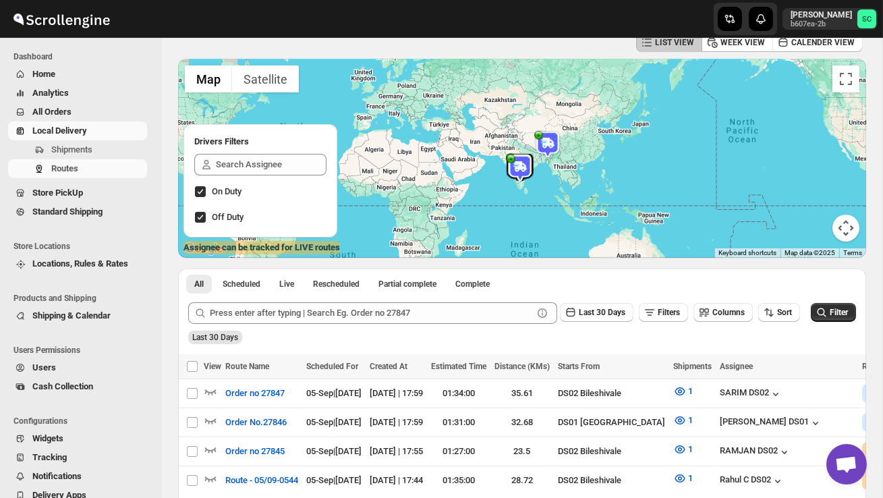
scroll to position [78, 0]
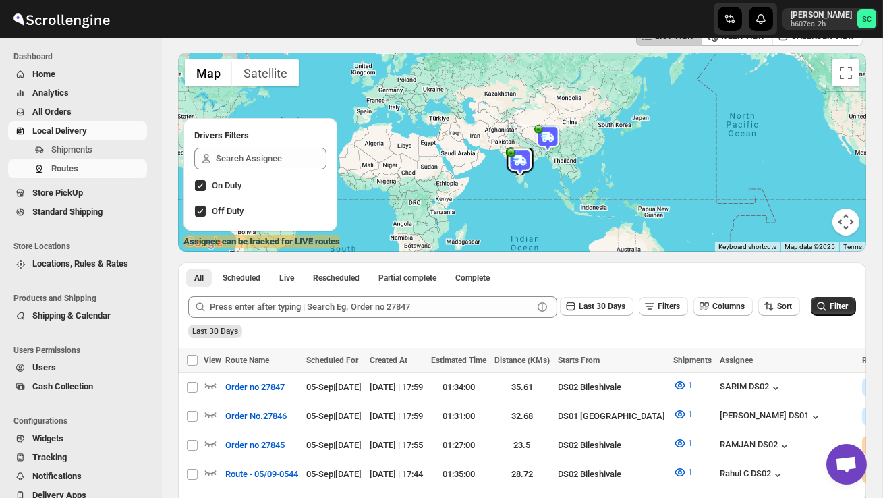
click at [65, 368] on span "Users" at bounding box center [88, 367] width 112 height 13
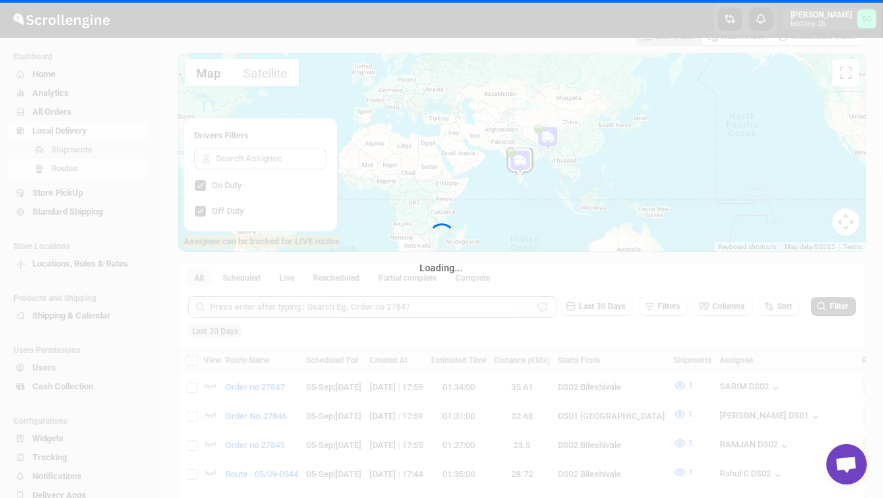
scroll to position [0, 0]
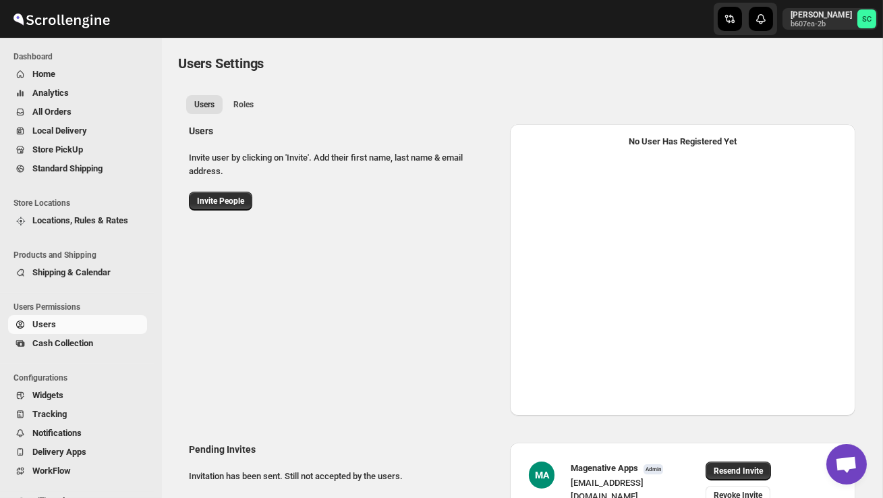
select select "637b767fbaab0276b10c91d5"
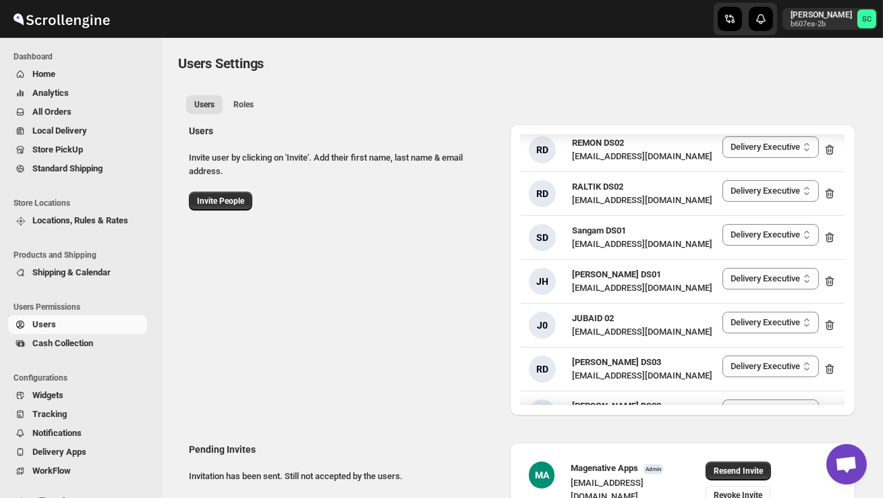
scroll to position [742, 0]
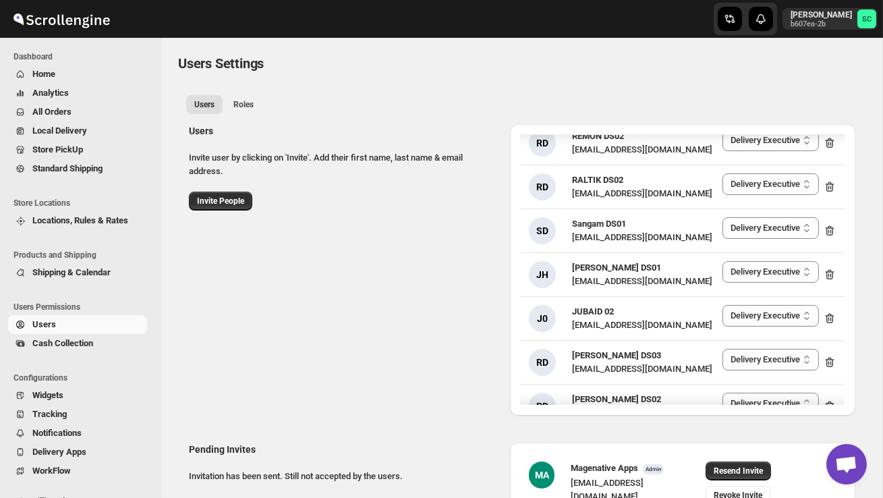
click at [78, 323] on span "Users" at bounding box center [88, 324] width 112 height 13
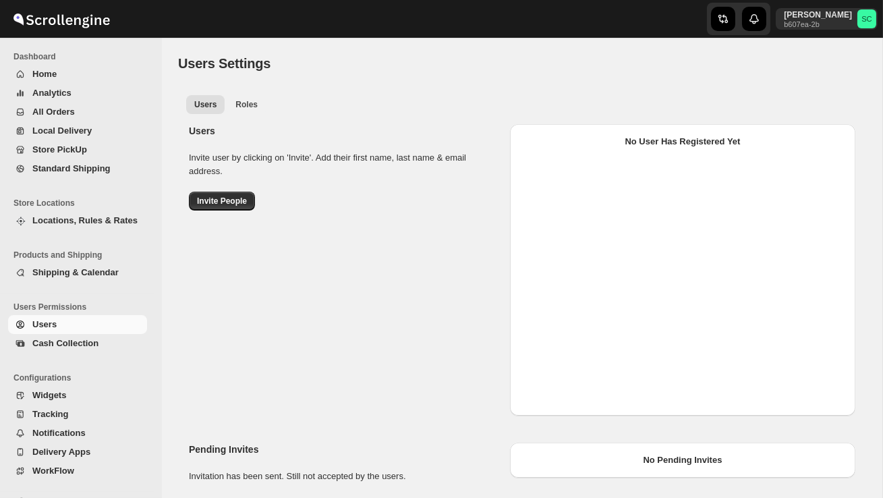
select select "637b767fbaab0276b10c91d5"
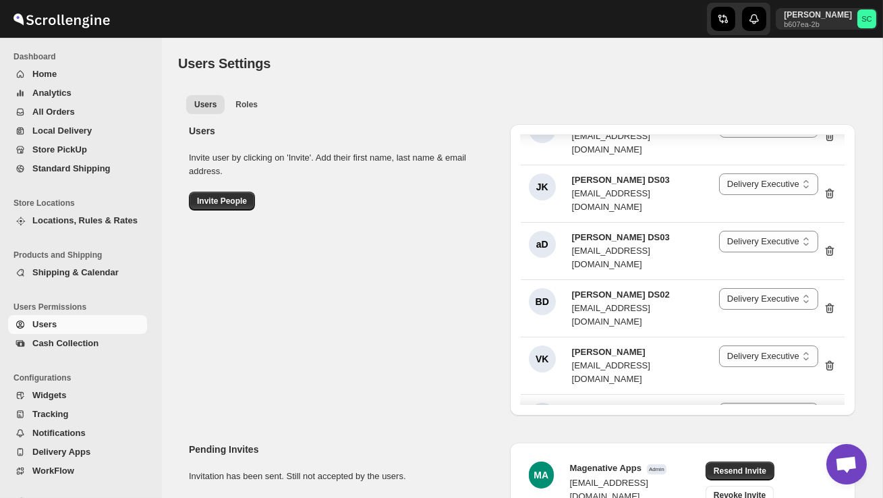
scroll to position [1837, 0]
